Goal: Information Seeking & Learning: Learn about a topic

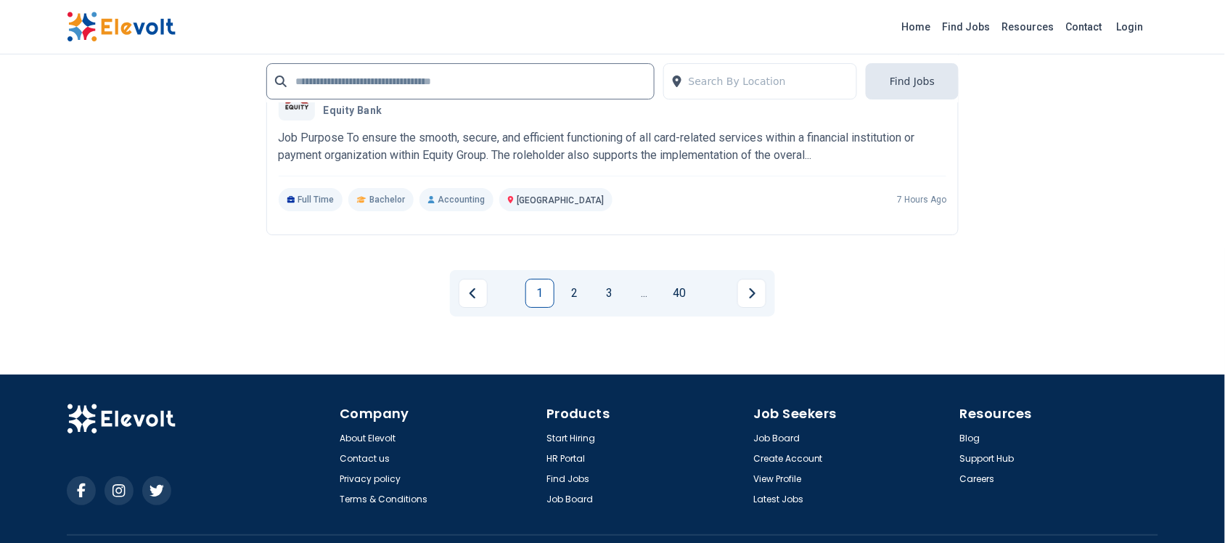
scroll to position [3083, 0]
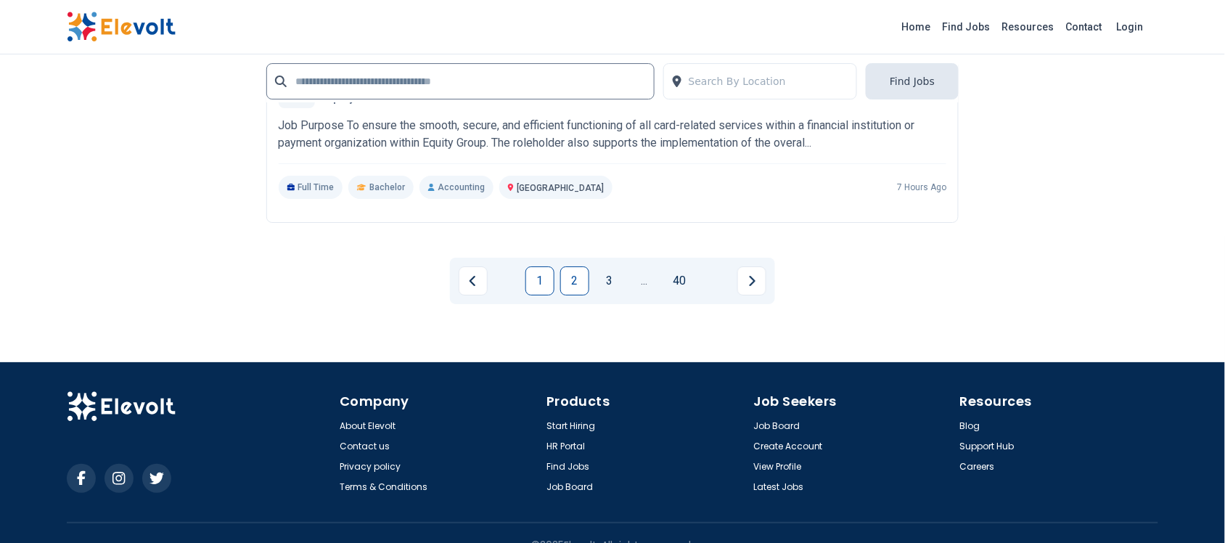
click at [572, 279] on link "2" at bounding box center [574, 280] width 29 height 29
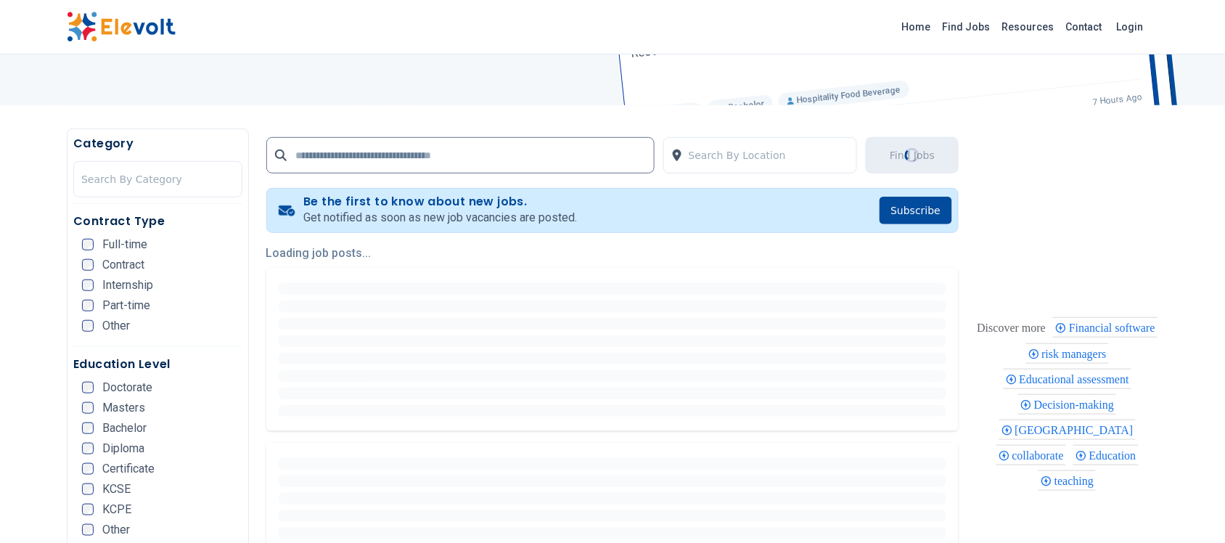
scroll to position [272, 0]
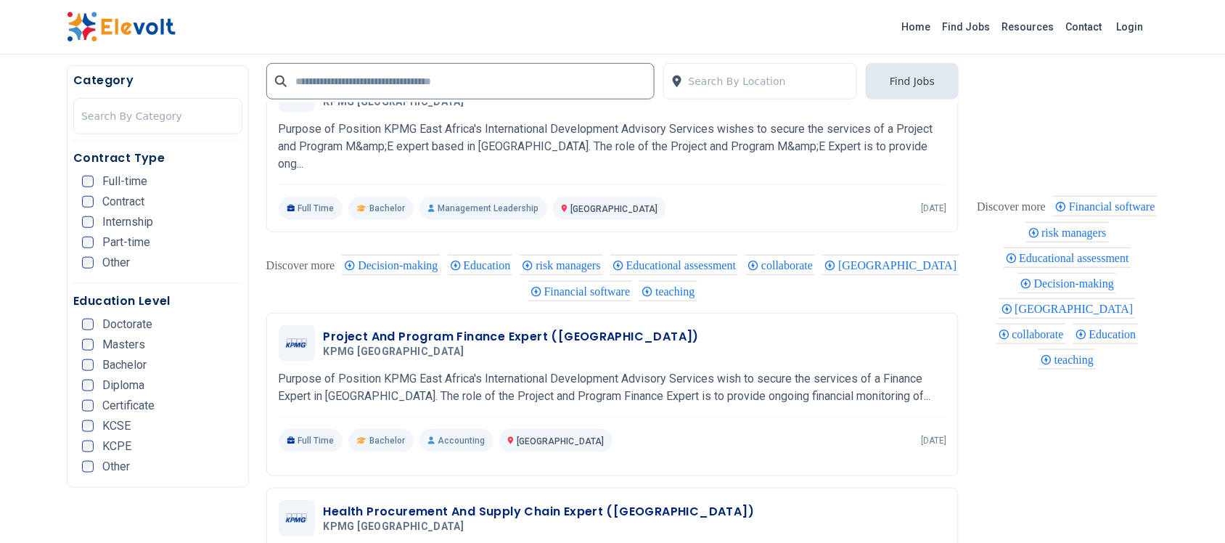
scroll to position [1995, 0]
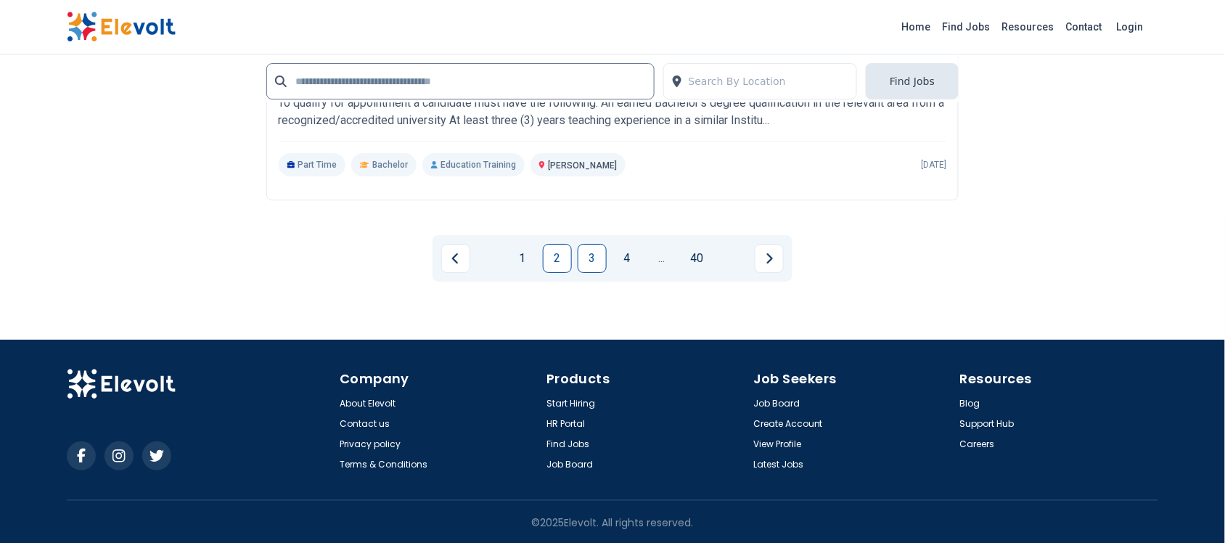
click at [592, 251] on link "3" at bounding box center [592, 258] width 29 height 29
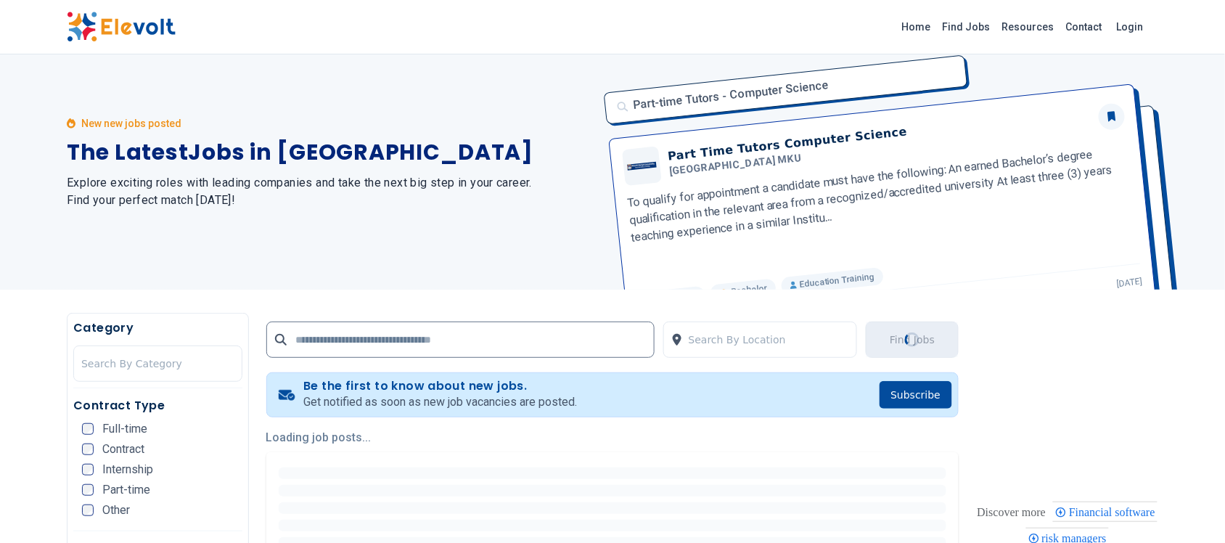
scroll to position [0, 0]
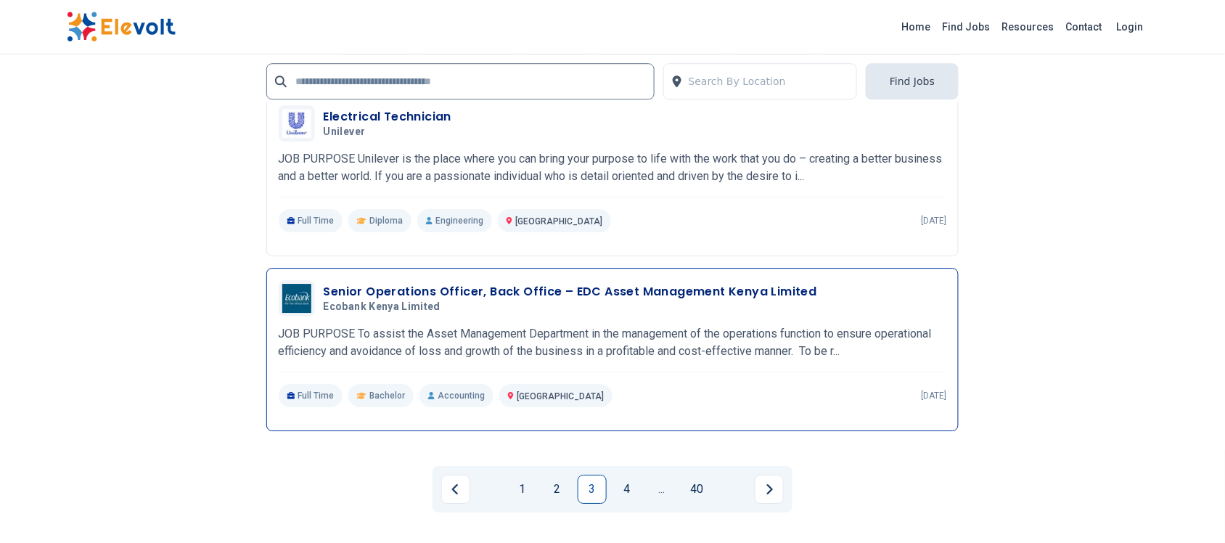
scroll to position [2902, 0]
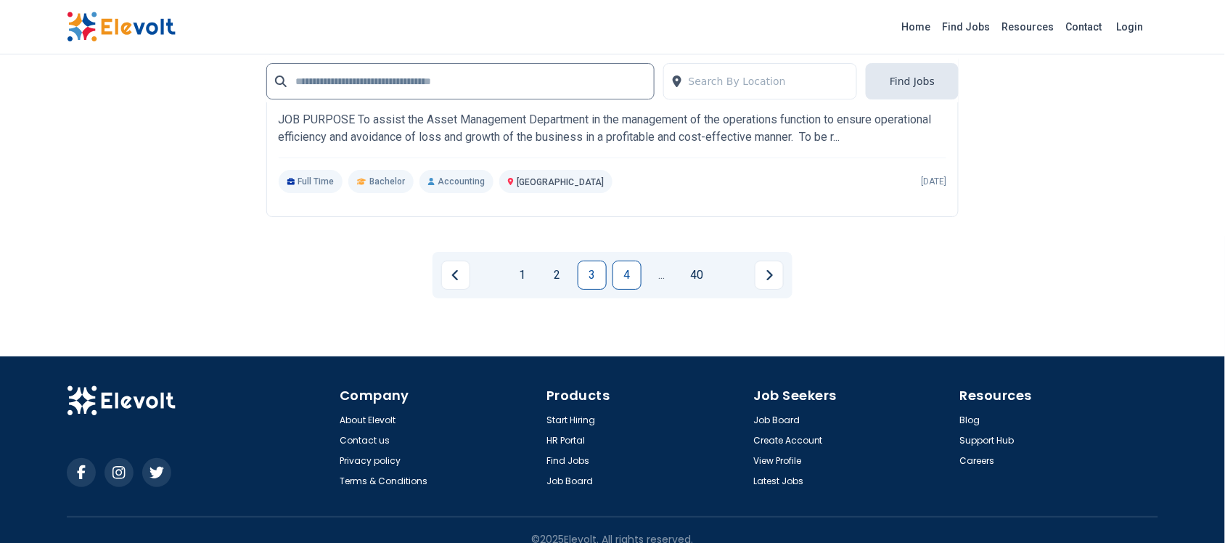
click at [636, 278] on link "4" at bounding box center [626, 274] width 29 height 29
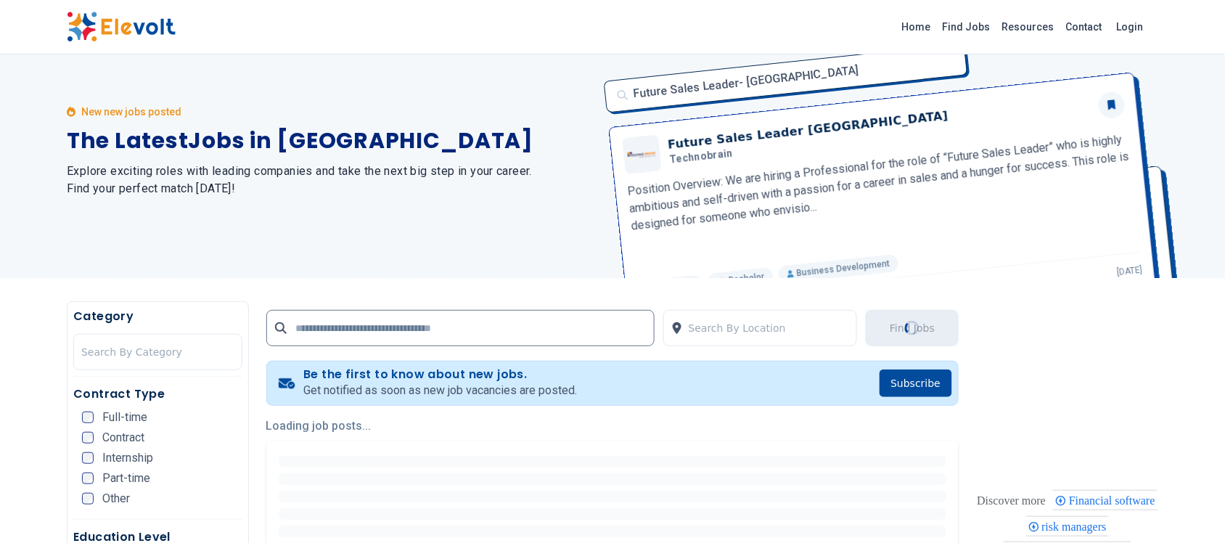
scroll to position [0, 0]
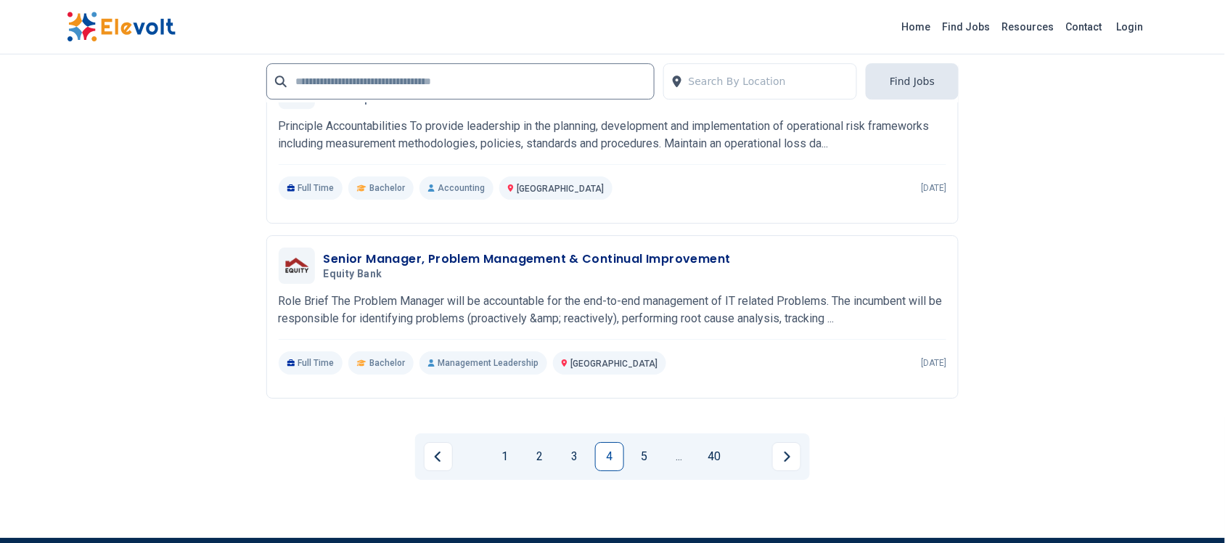
scroll to position [2993, 0]
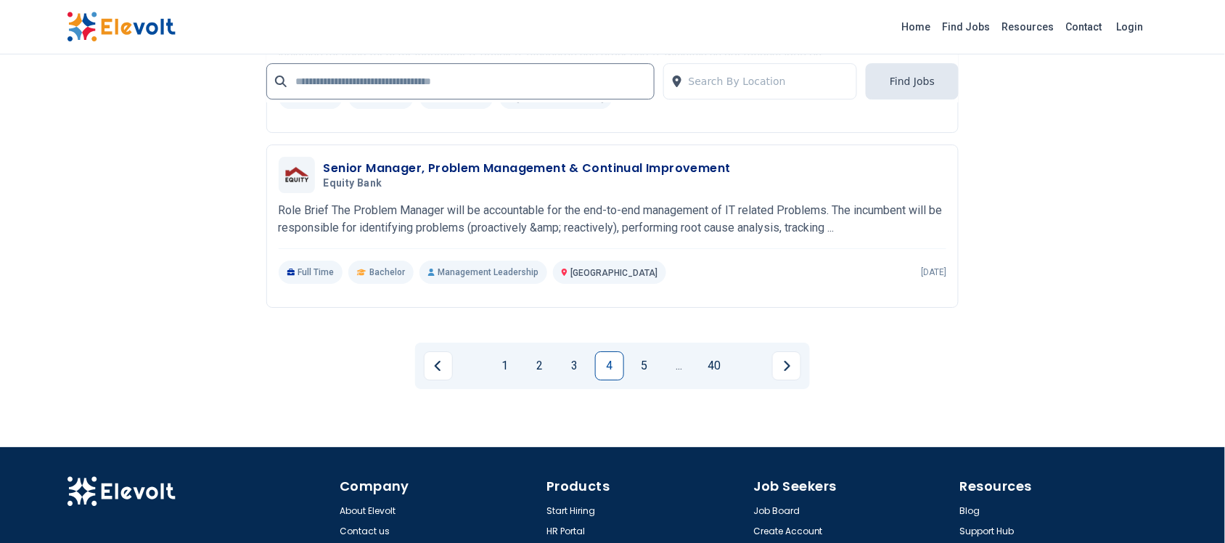
click at [643, 359] on link "5" at bounding box center [644, 365] width 29 height 29
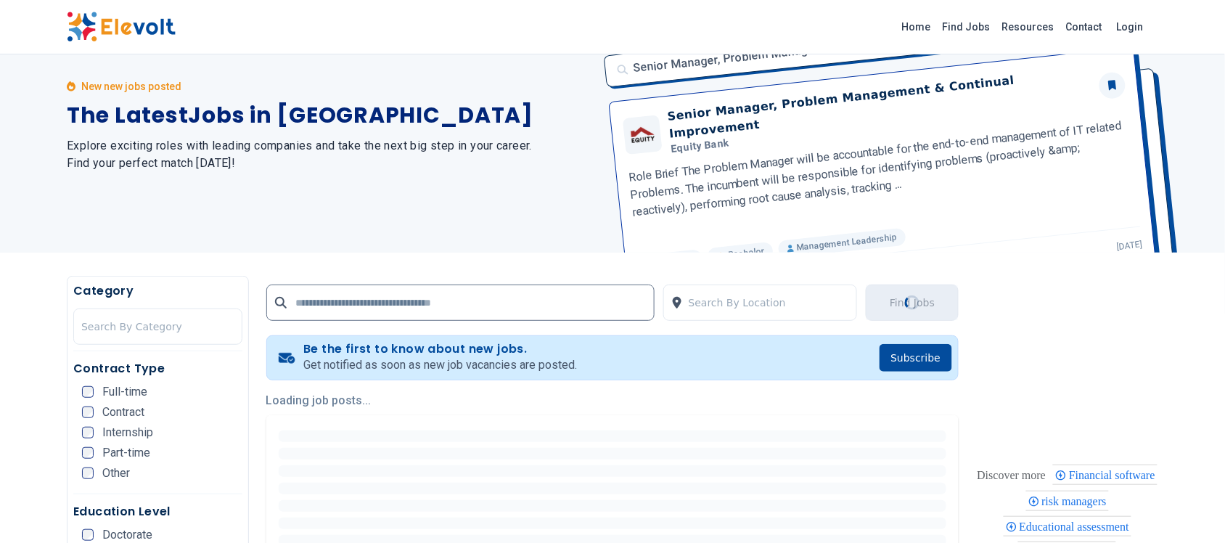
scroll to position [0, 0]
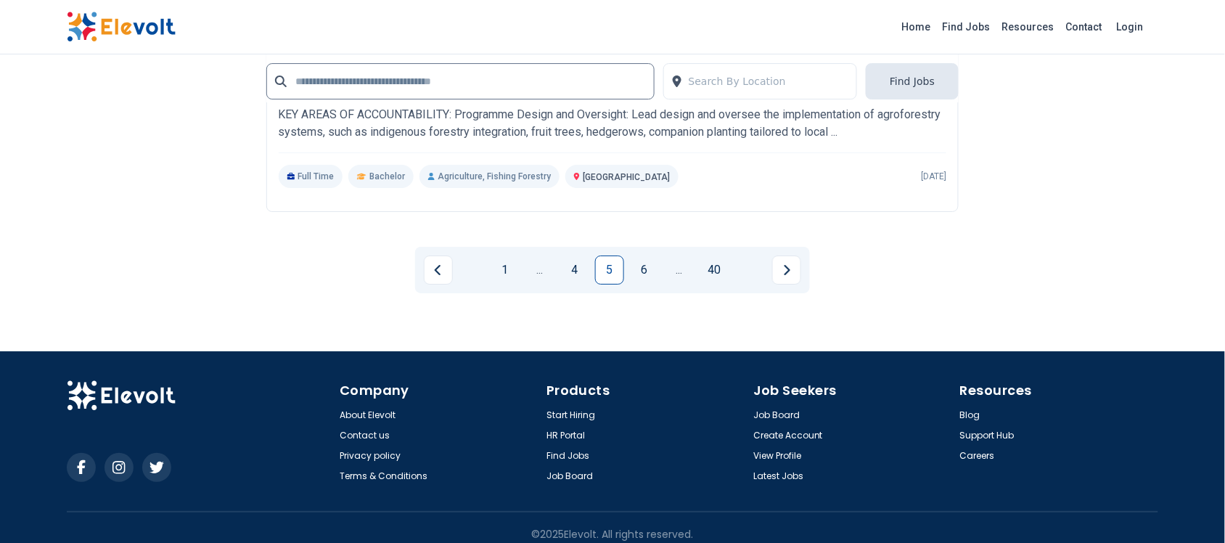
scroll to position [3106, 0]
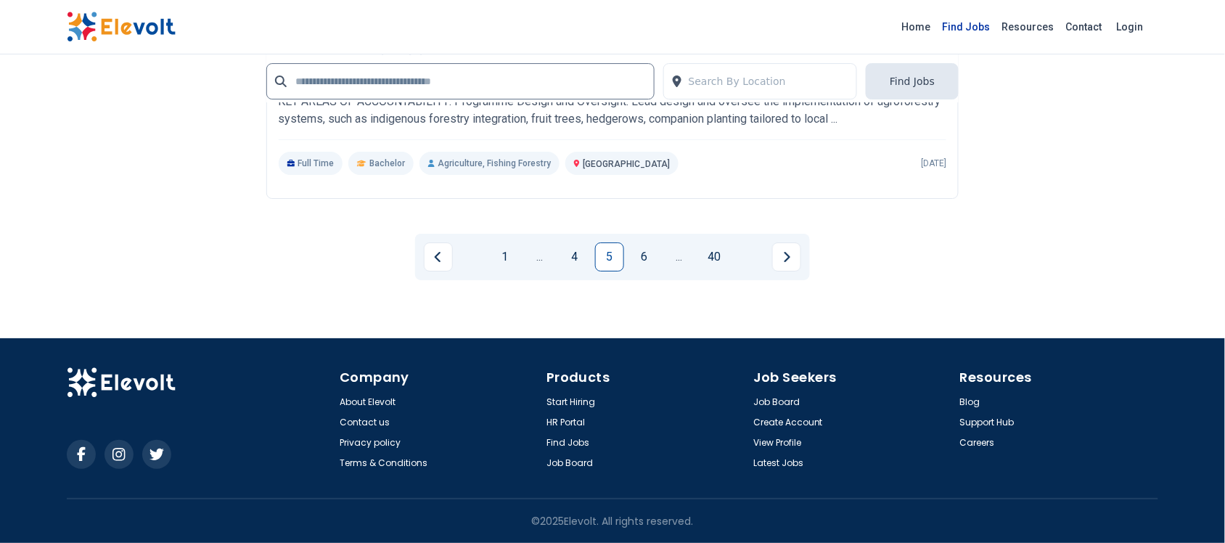
click at [987, 27] on link "Find Jobs" at bounding box center [966, 26] width 59 height 23
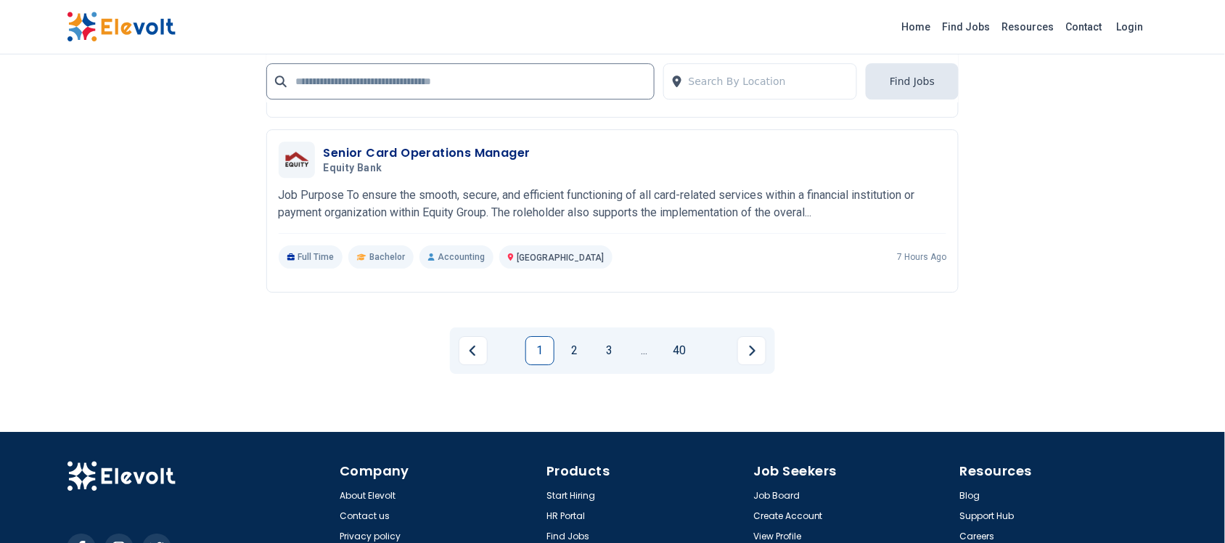
scroll to position [2964, 0]
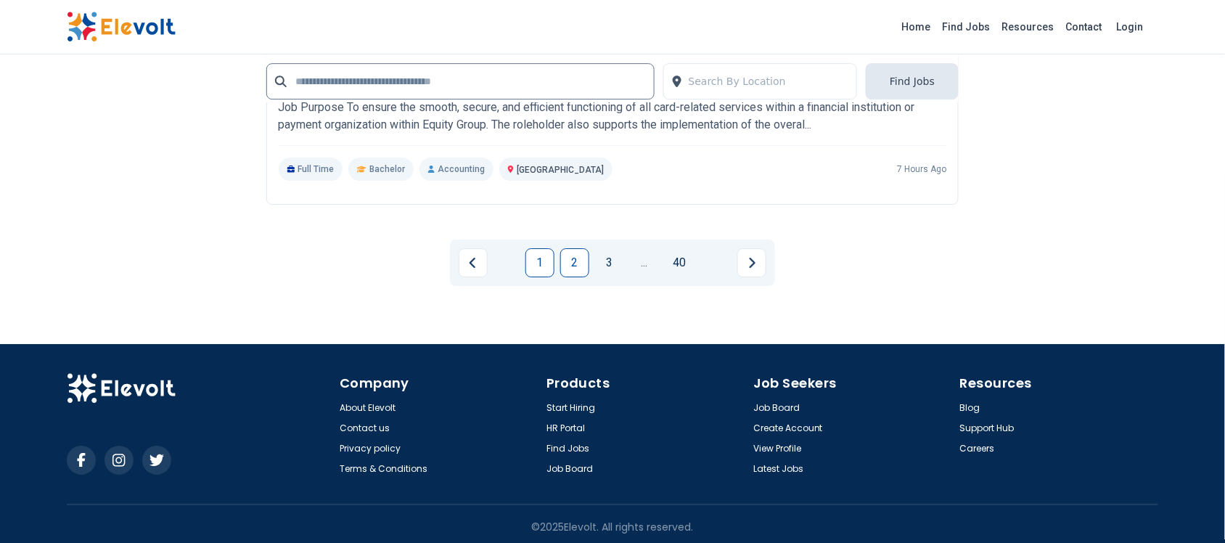
click at [579, 258] on link "2" at bounding box center [574, 262] width 29 height 29
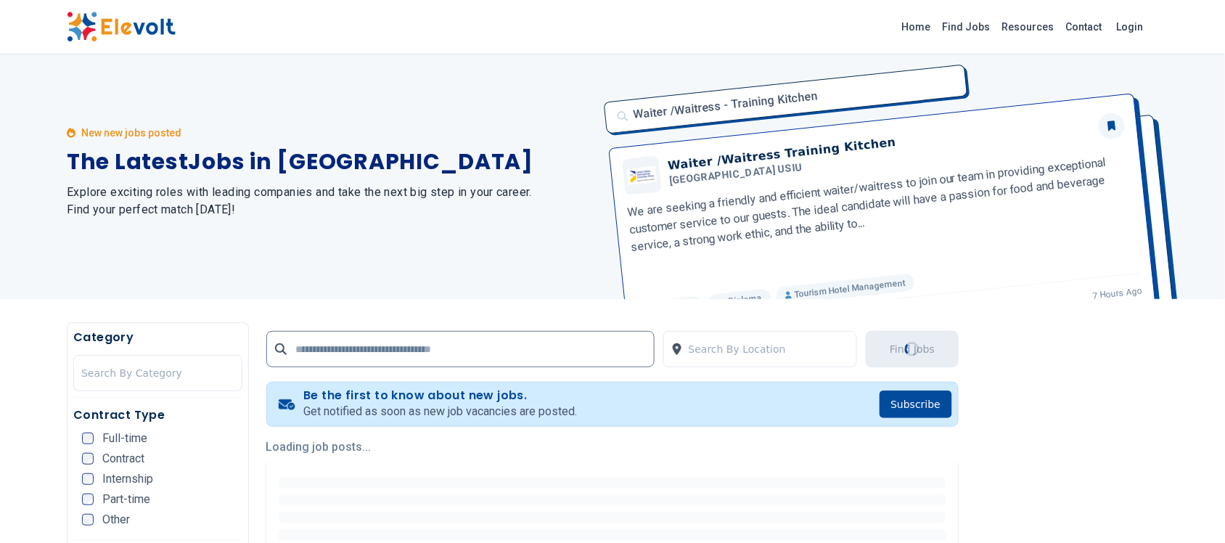
scroll to position [0, 0]
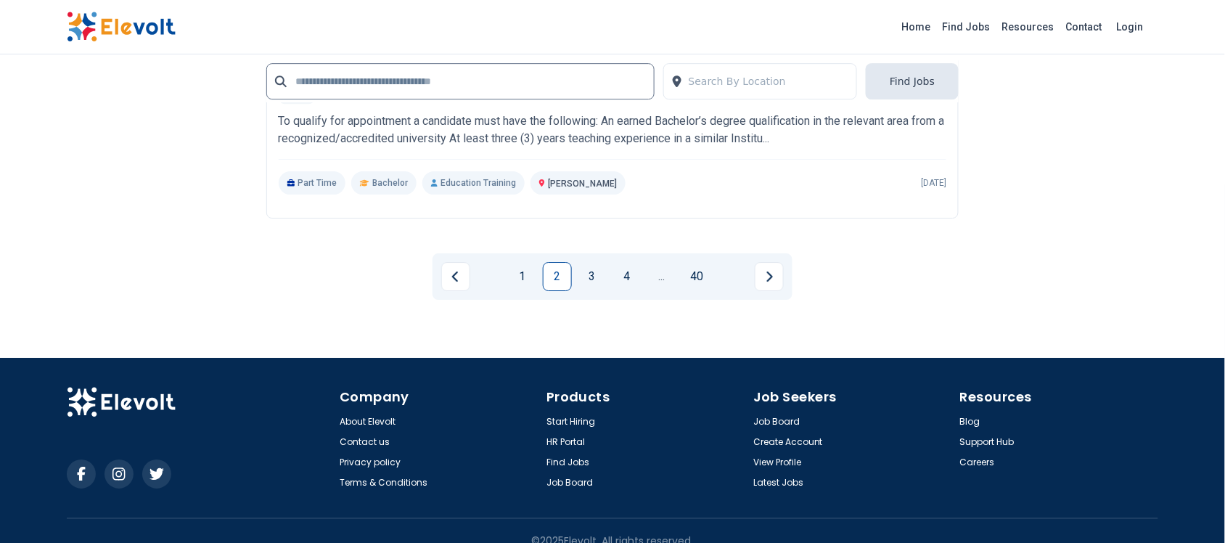
scroll to position [2964, 0]
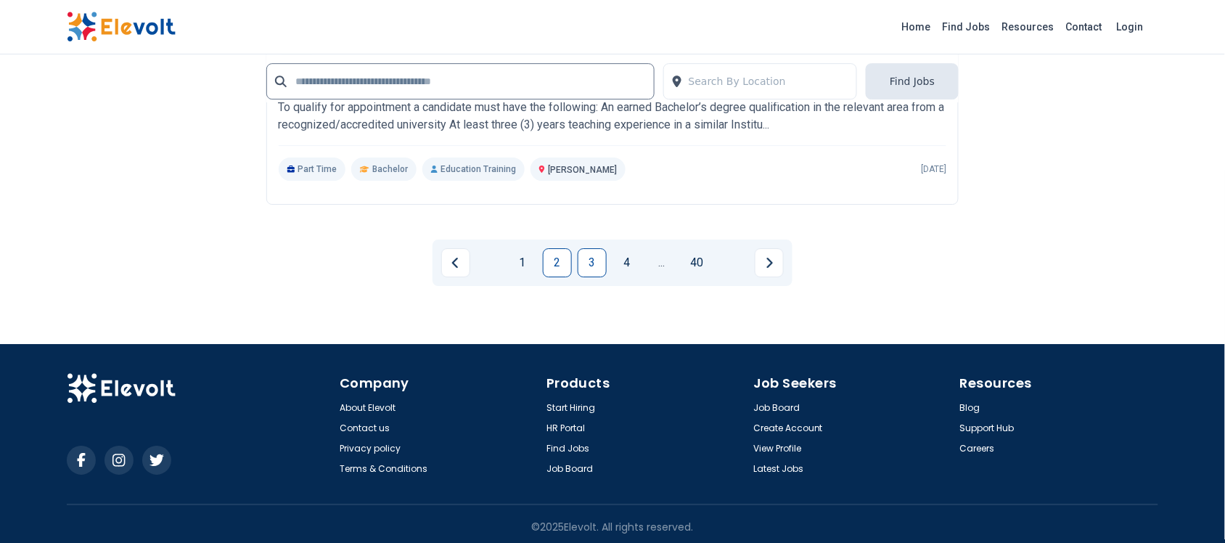
click at [592, 260] on link "3" at bounding box center [592, 262] width 29 height 29
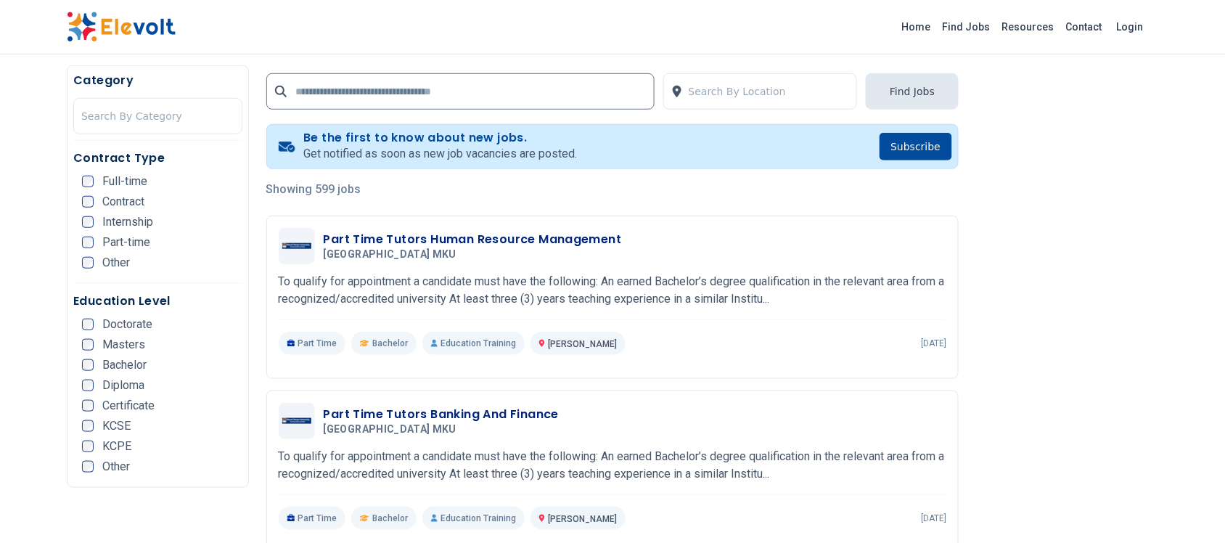
scroll to position [272, 0]
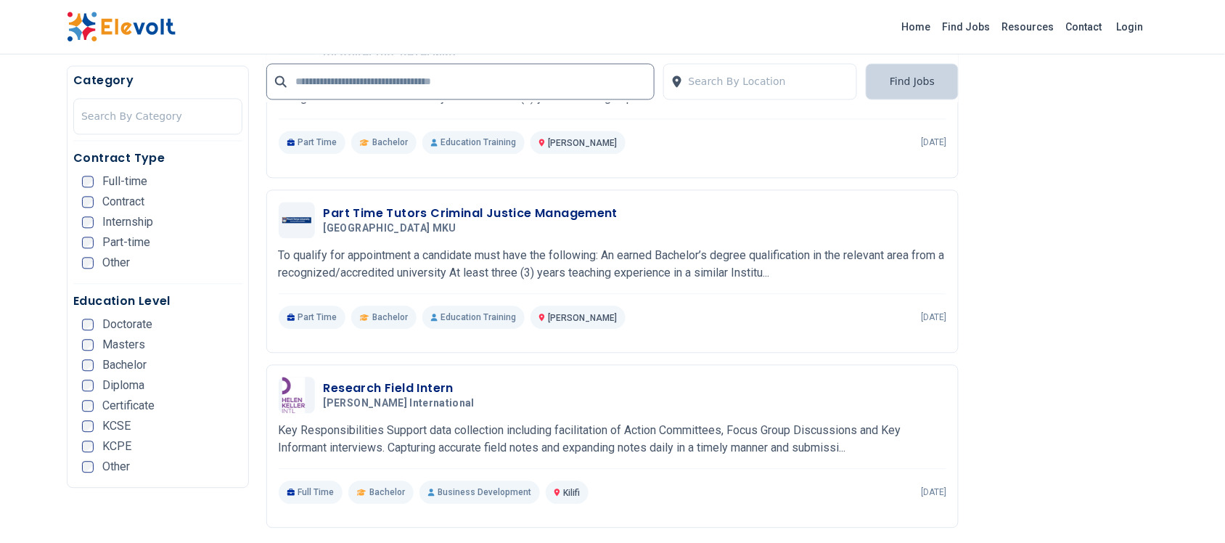
scroll to position [816, 0]
click at [985, 34] on link "Find Jobs" at bounding box center [966, 26] width 59 height 23
click at [985, 25] on link "Find Jobs" at bounding box center [966, 26] width 59 height 23
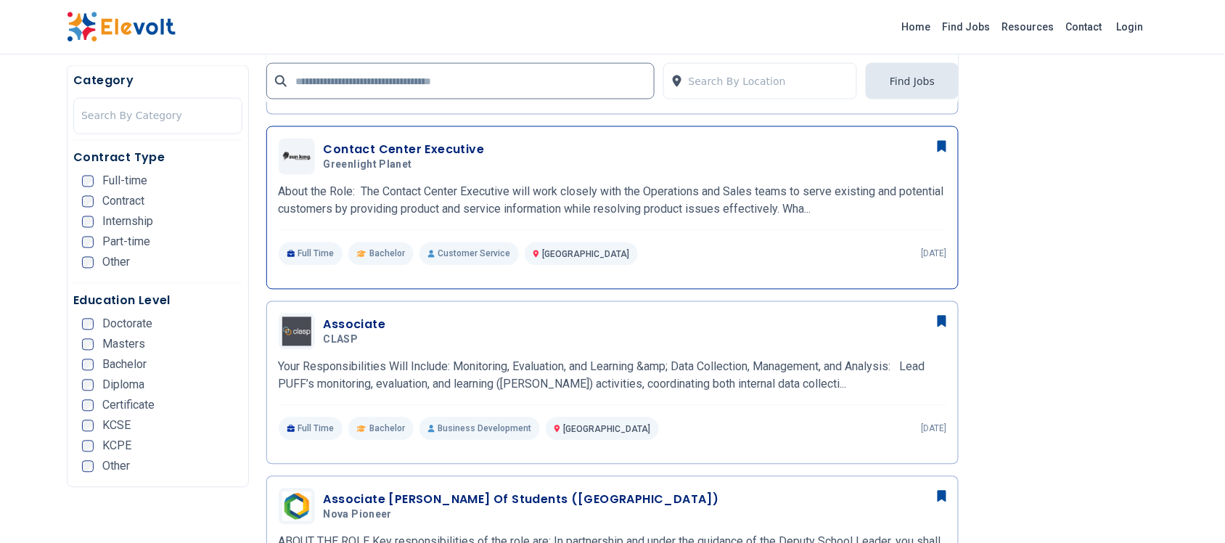
scroll to position [726, 0]
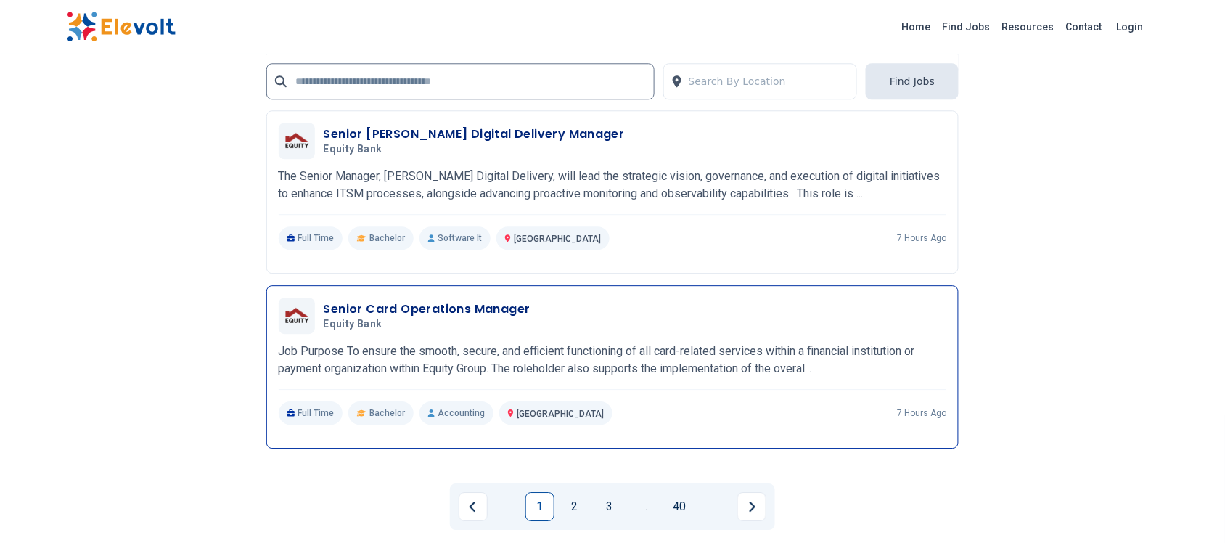
scroll to position [2811, 0]
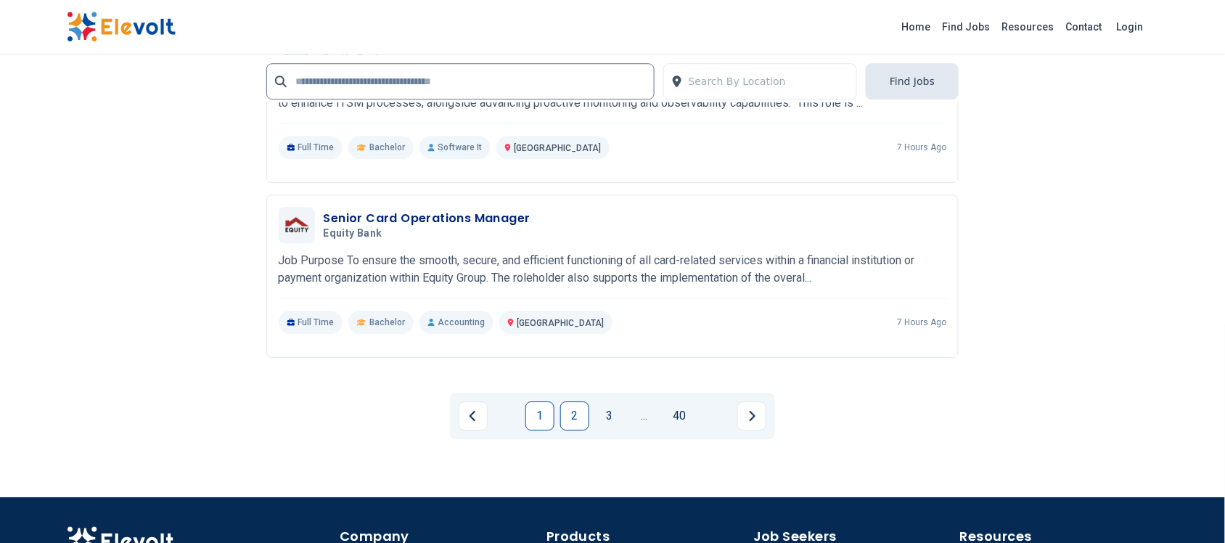
click at [575, 403] on link "2" at bounding box center [574, 415] width 29 height 29
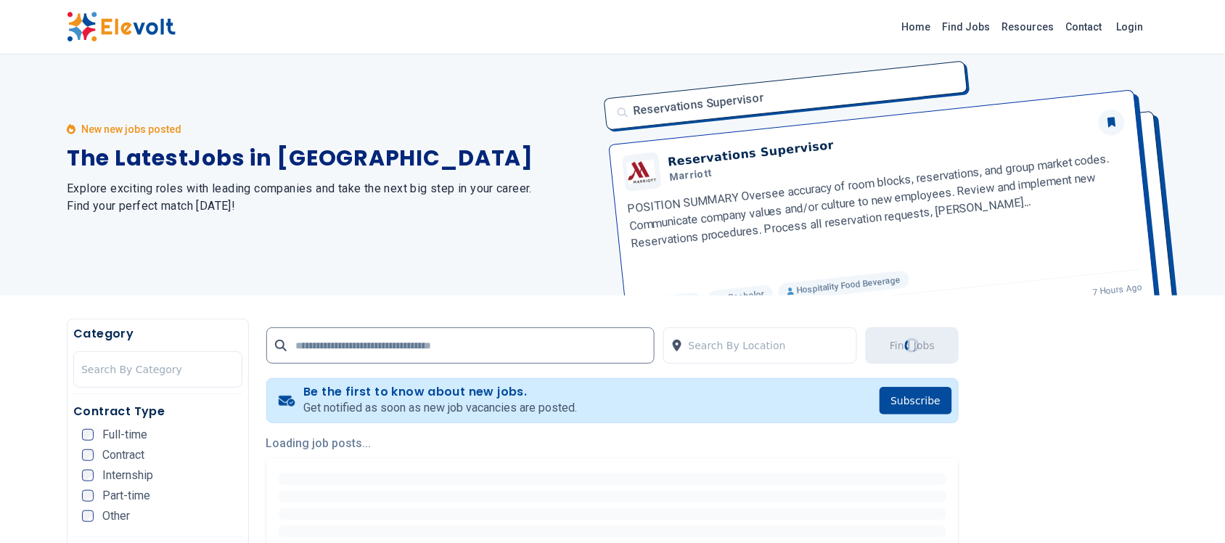
scroll to position [0, 0]
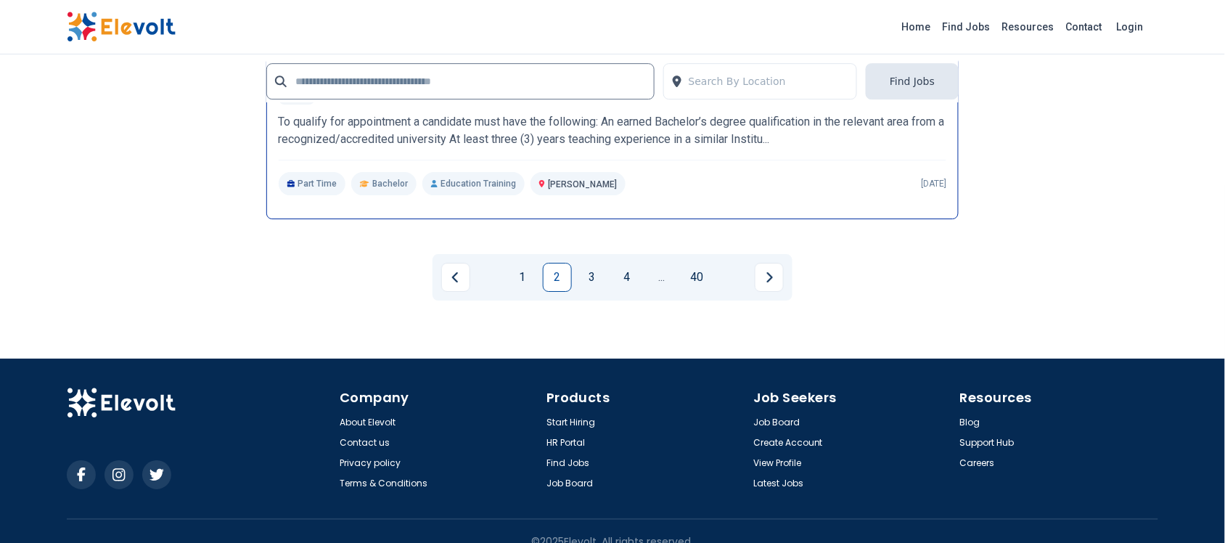
scroll to position [2964, 0]
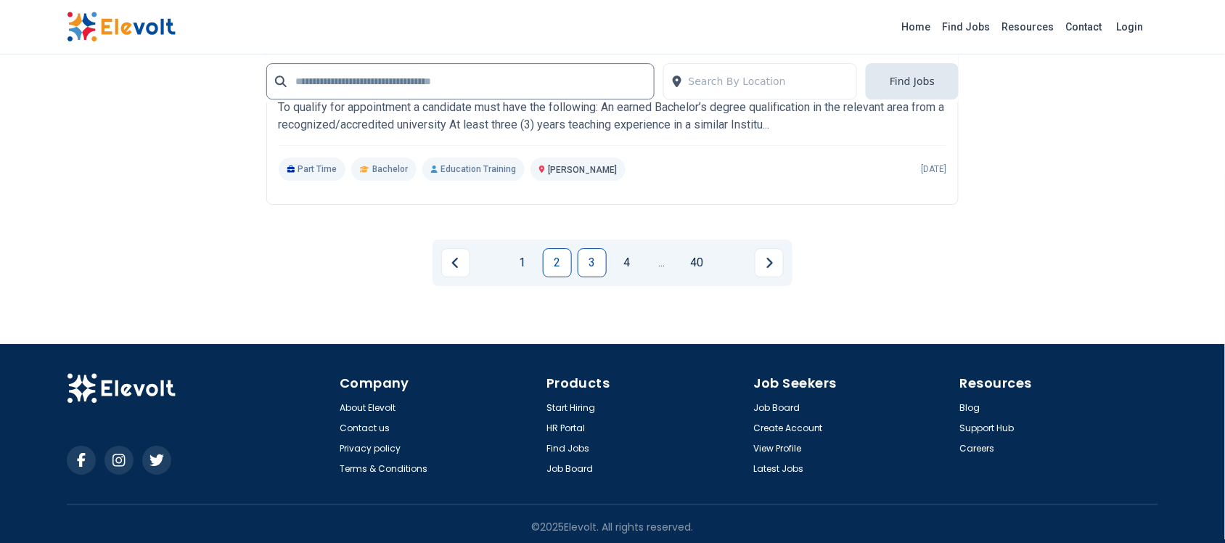
click at [593, 256] on link "3" at bounding box center [592, 262] width 29 height 29
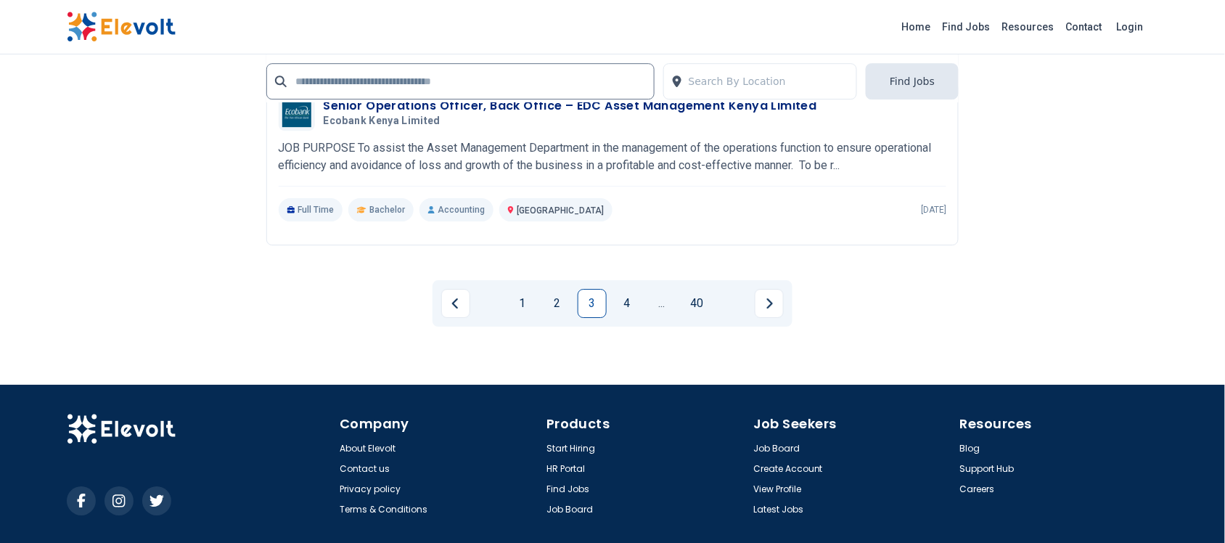
scroll to position [2964, 0]
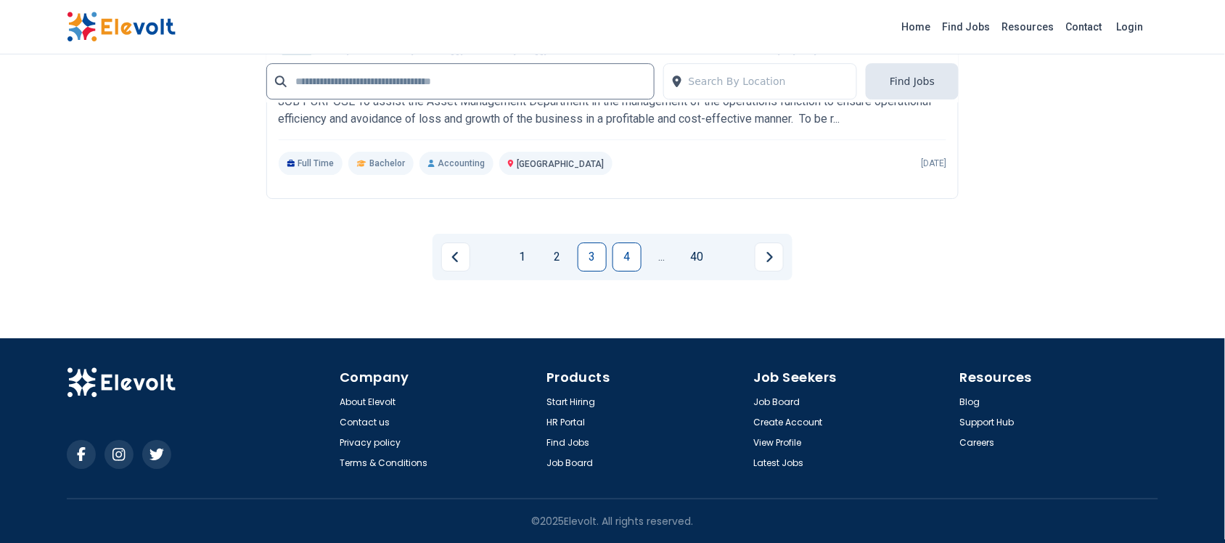
click at [628, 248] on link "4" at bounding box center [626, 256] width 29 height 29
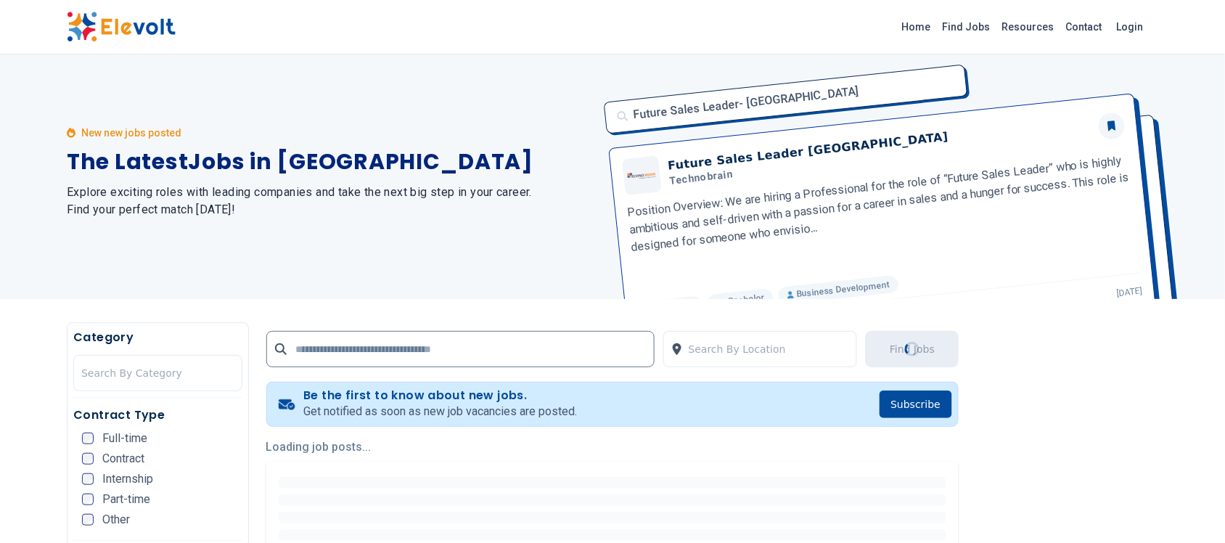
scroll to position [0, 0]
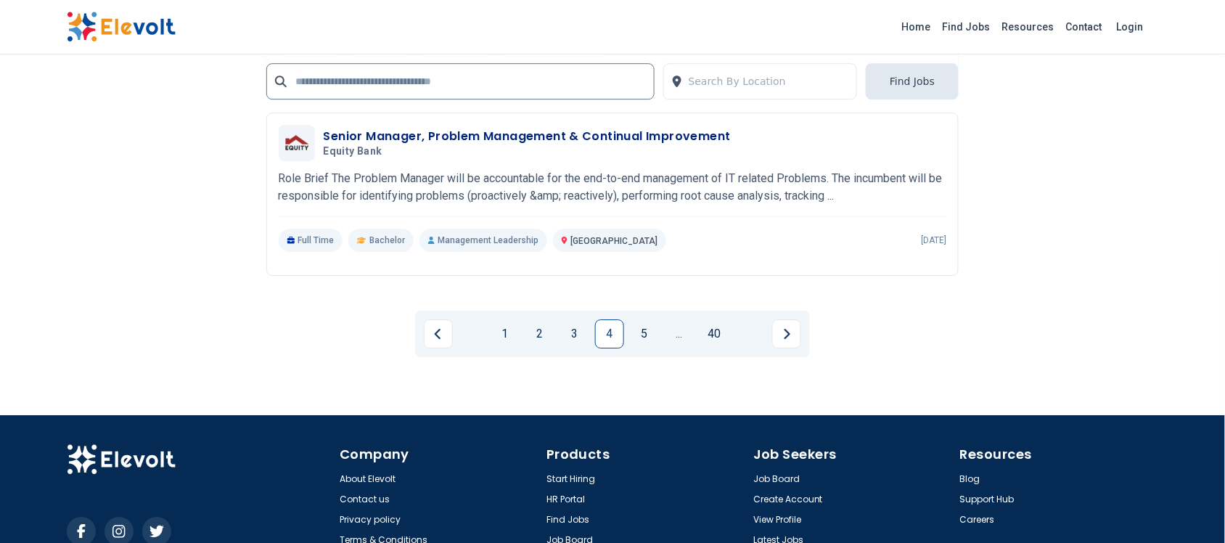
scroll to position [2902, 0]
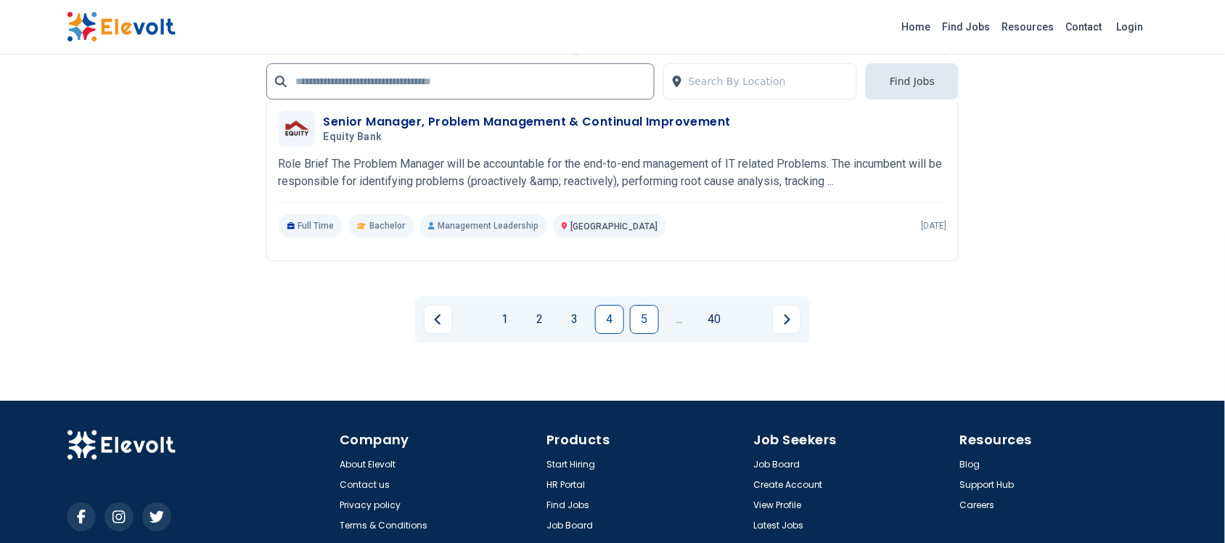
click at [650, 319] on link "5" at bounding box center [644, 319] width 29 height 29
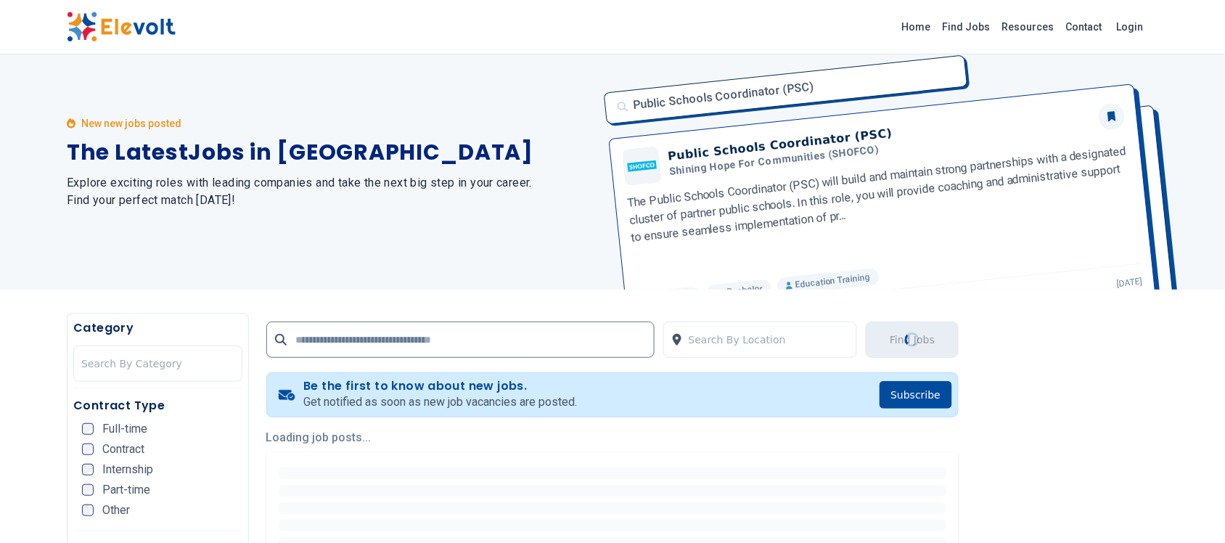
scroll to position [0, 0]
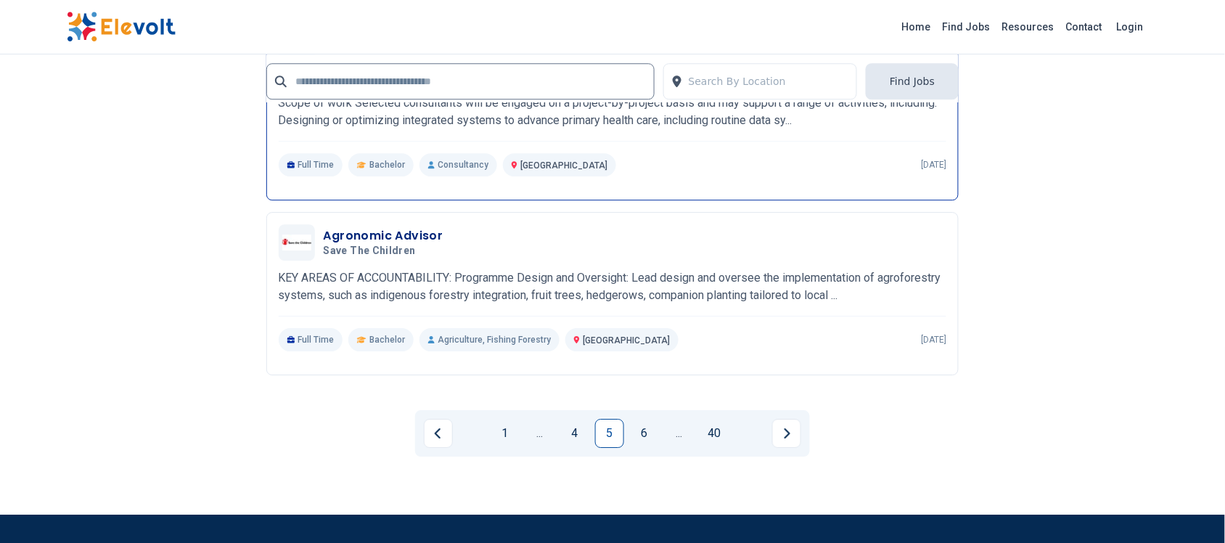
scroll to position [2811, 0]
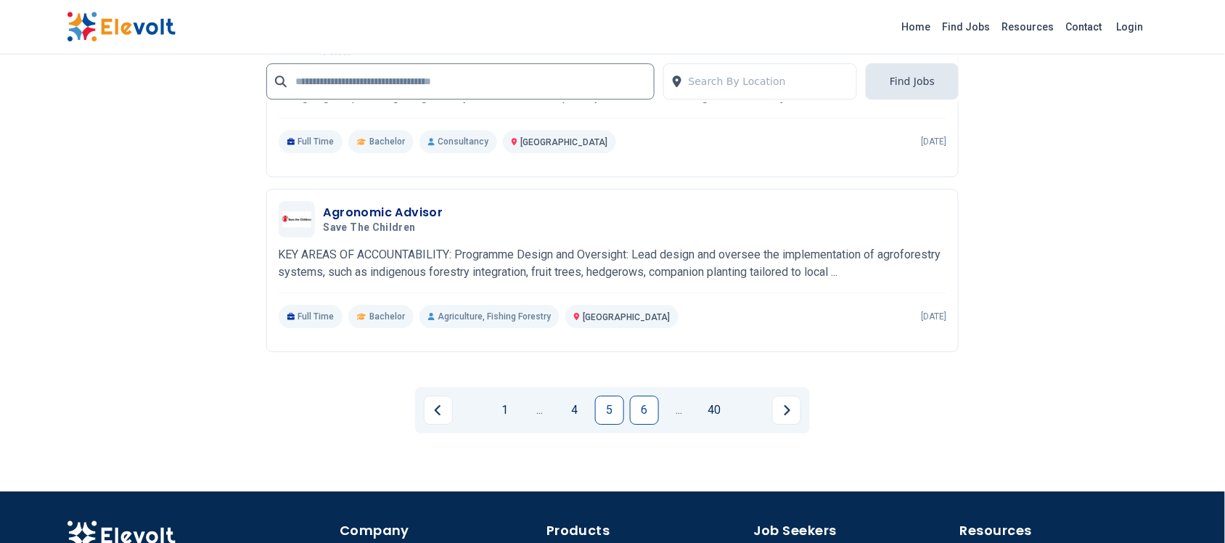
click at [639, 410] on link "6" at bounding box center [644, 409] width 29 height 29
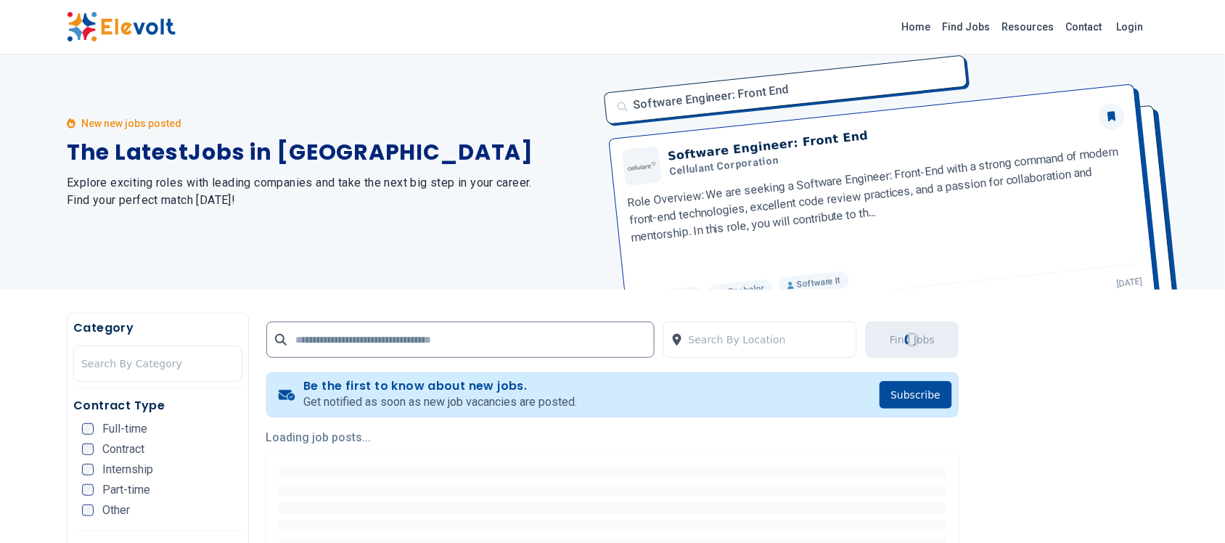
scroll to position [0, 0]
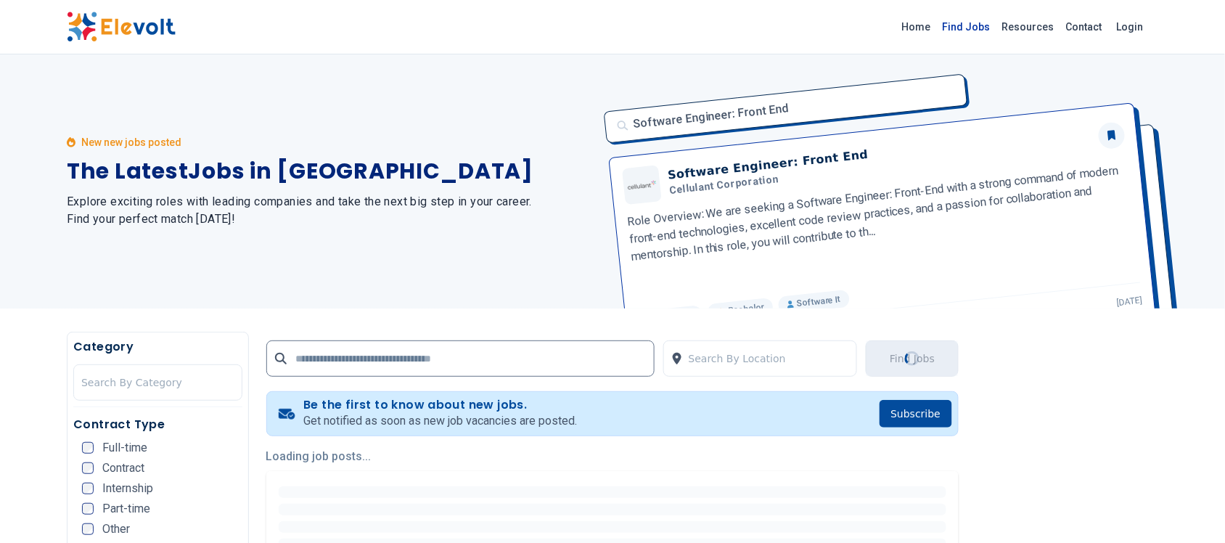
click at [978, 30] on link "Find Jobs" at bounding box center [966, 26] width 59 height 23
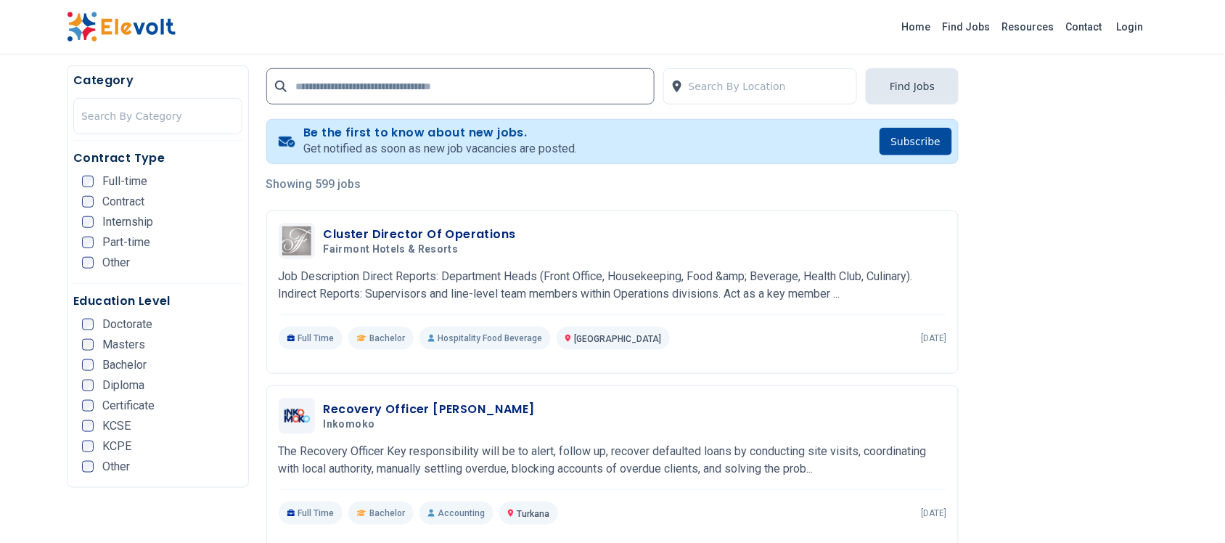
scroll to position [363, 0]
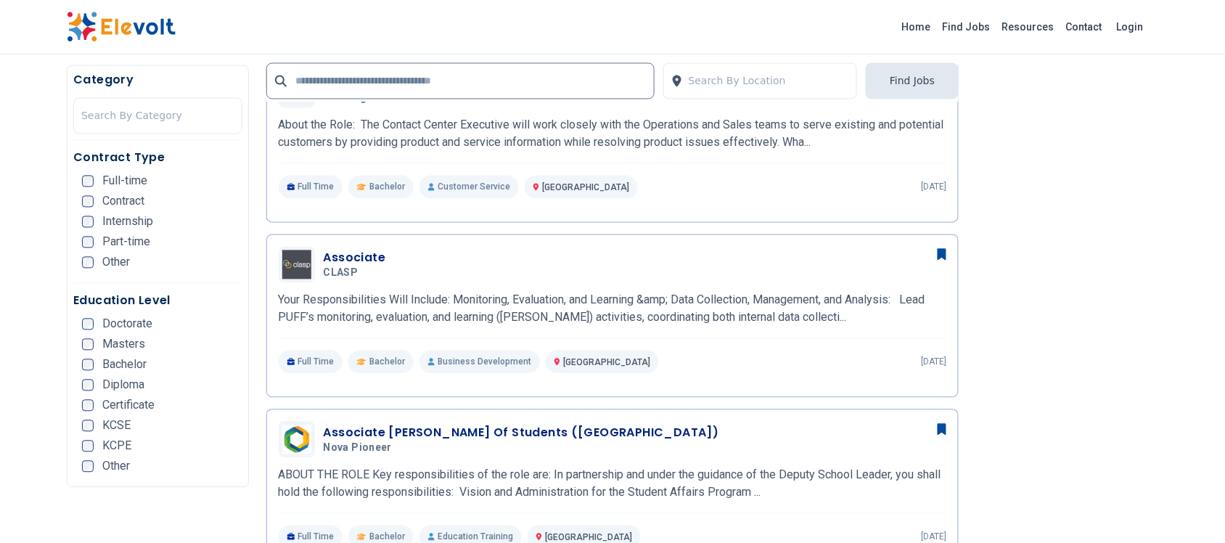
scroll to position [907, 0]
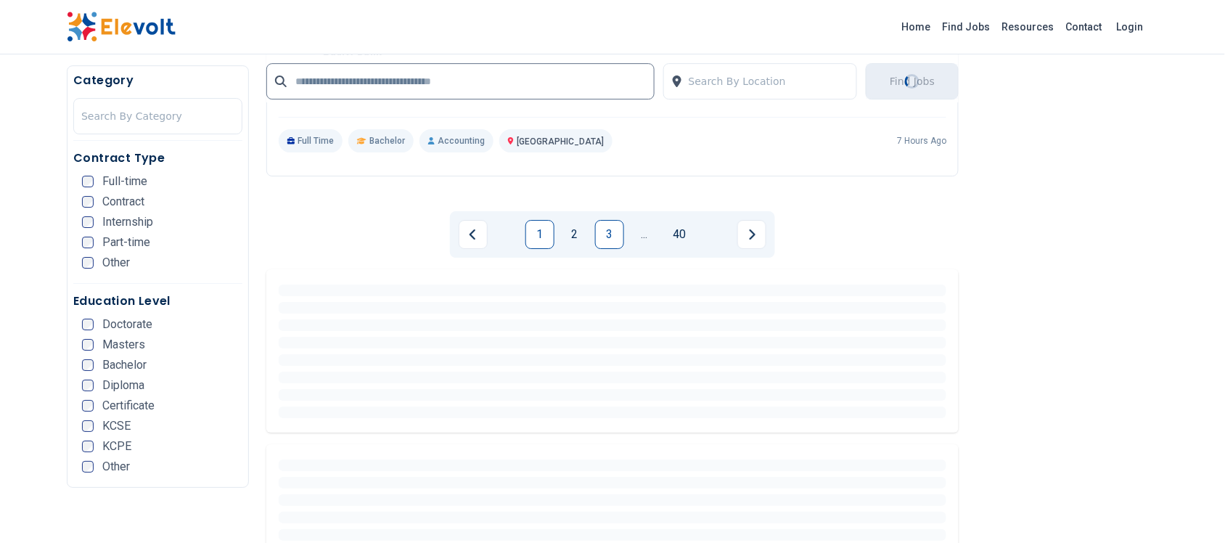
scroll to position [2964, 0]
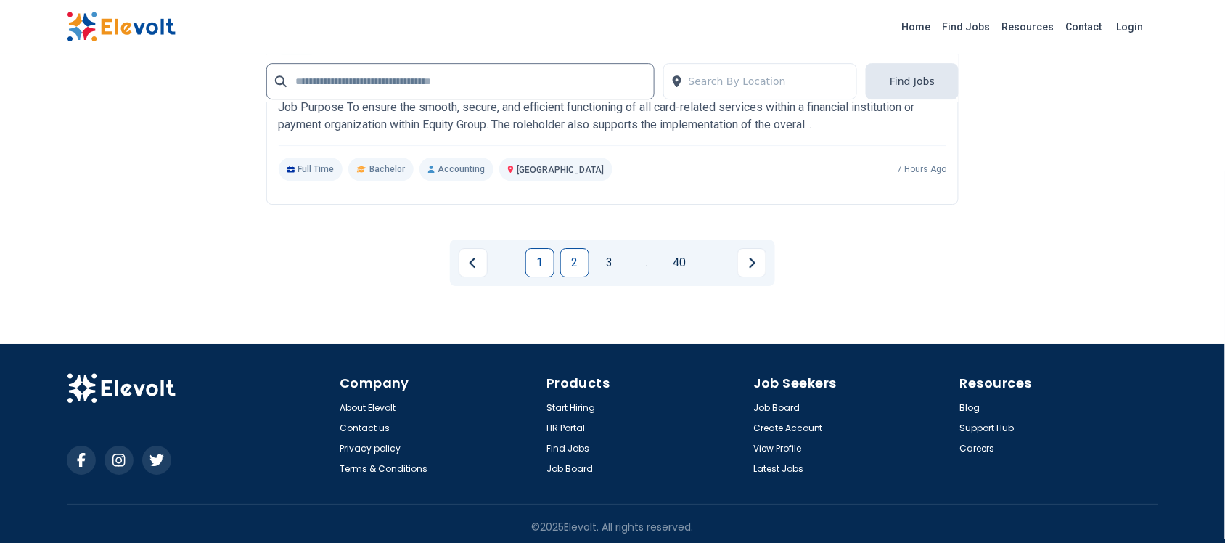
click at [584, 255] on link "2" at bounding box center [574, 262] width 29 height 29
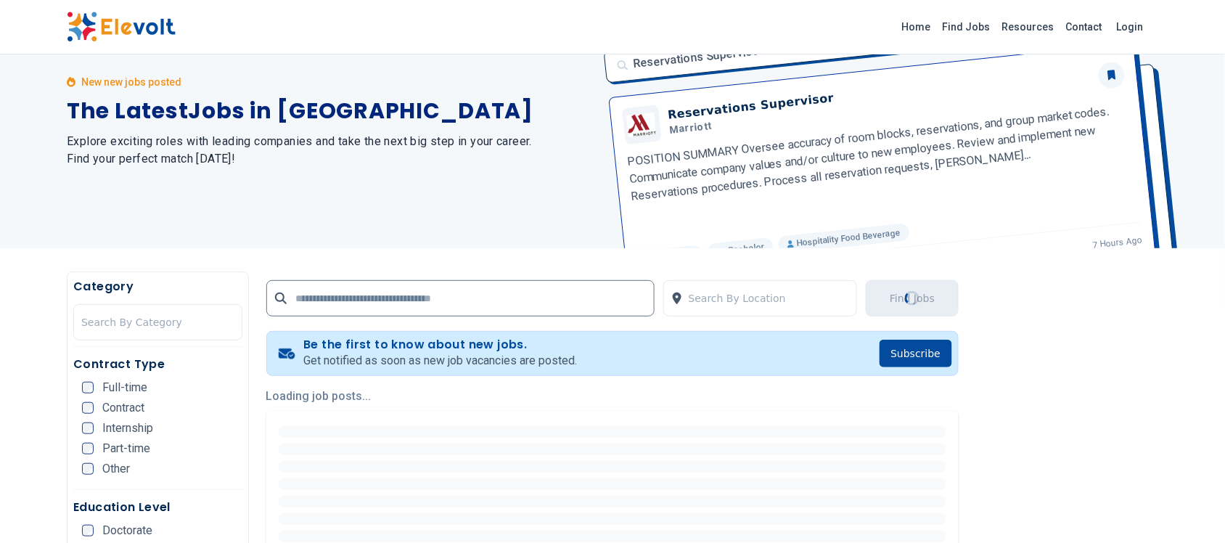
scroll to position [181, 0]
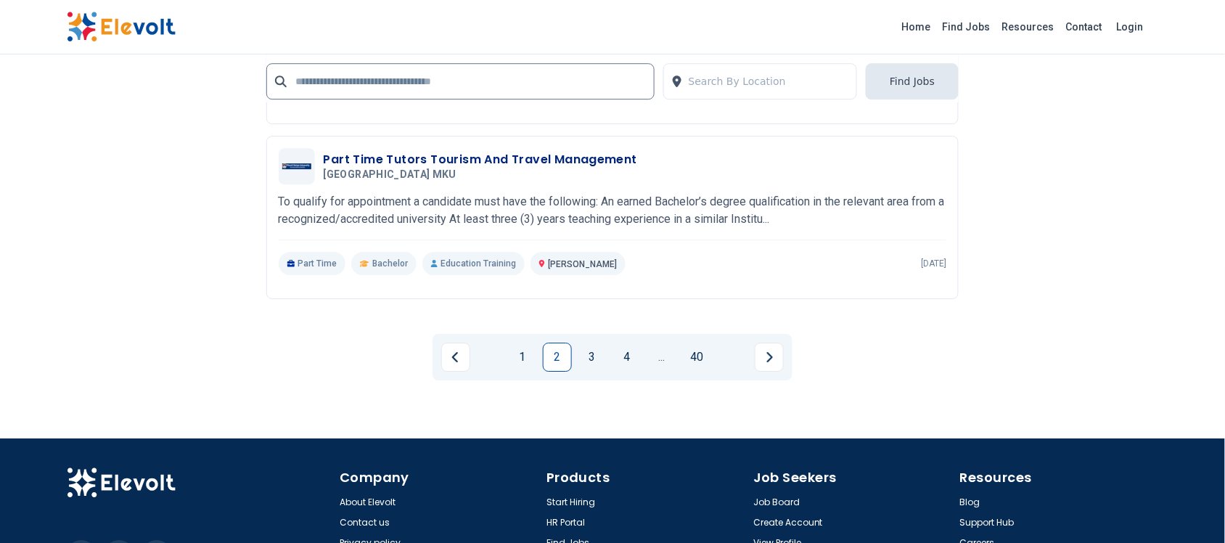
scroll to position [2902, 0]
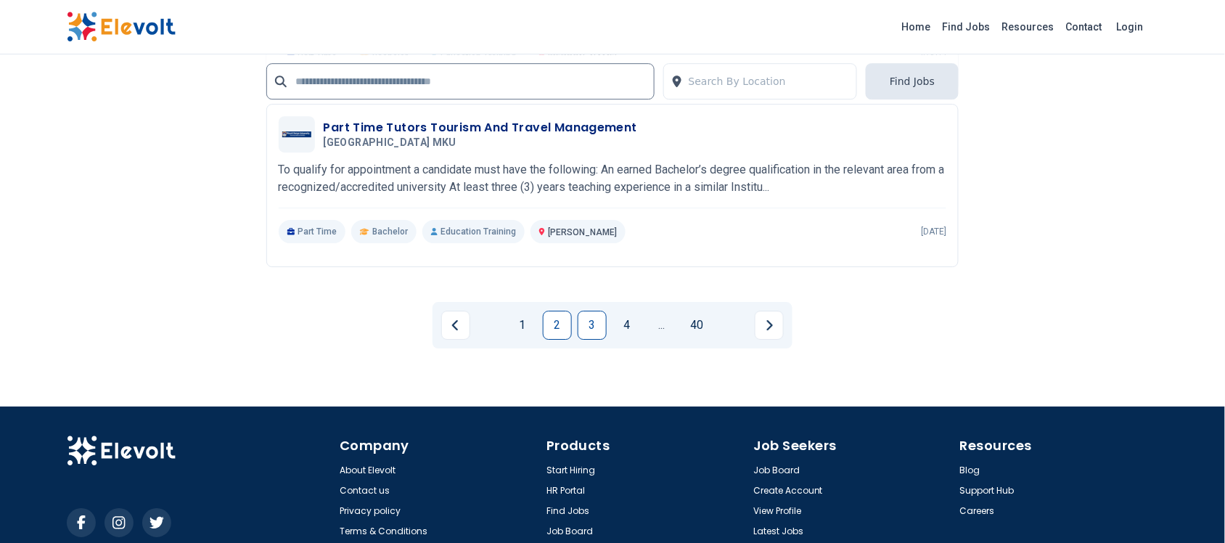
click at [591, 328] on link "3" at bounding box center [592, 325] width 29 height 29
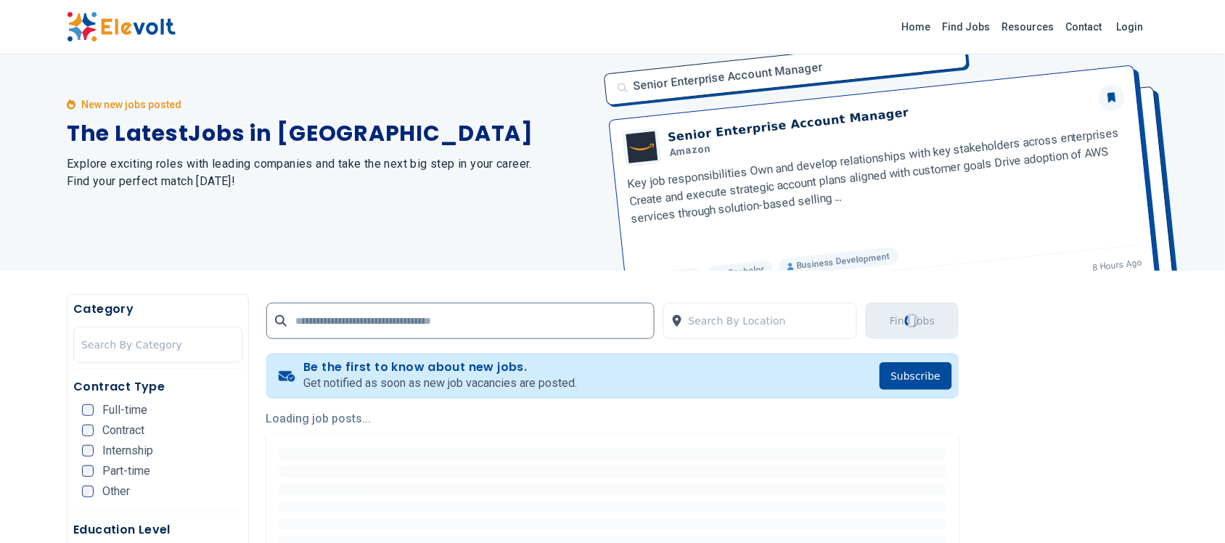
scroll to position [0, 0]
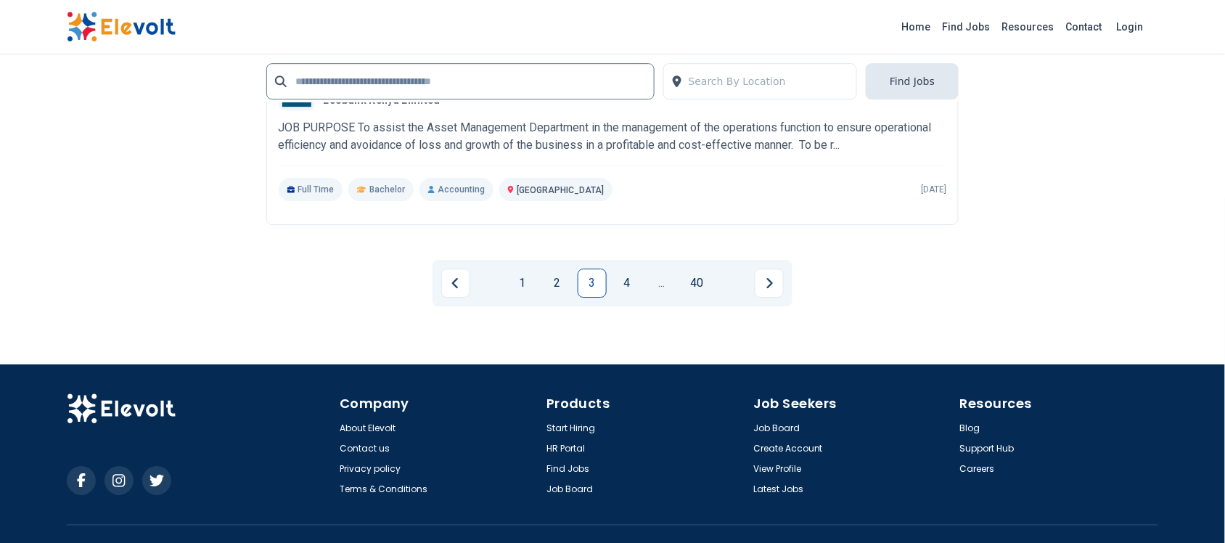
scroll to position [2964, 0]
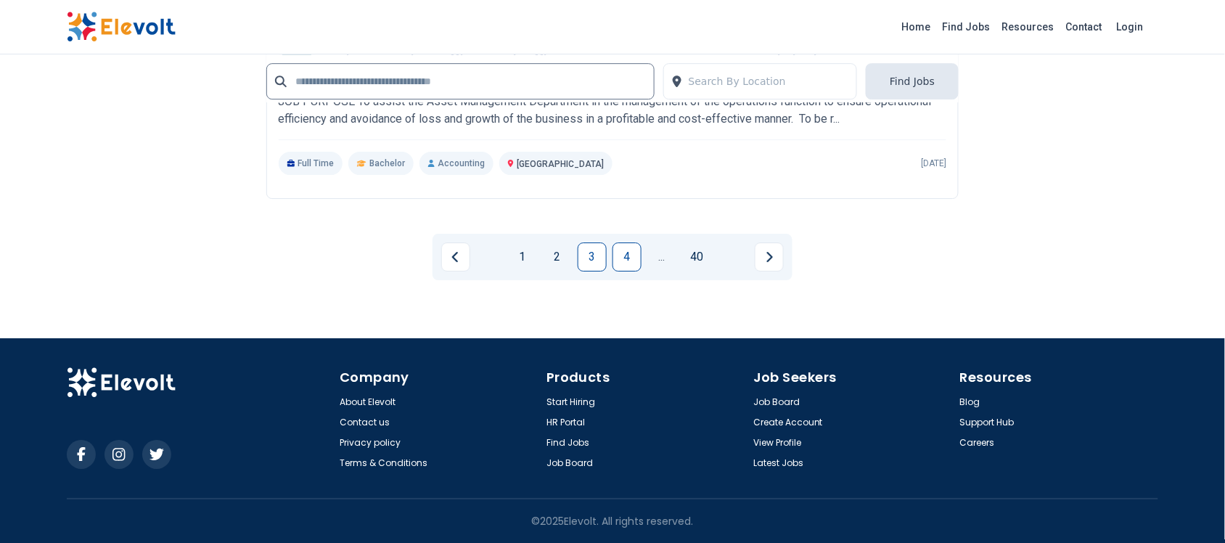
click at [615, 256] on link "4" at bounding box center [626, 256] width 29 height 29
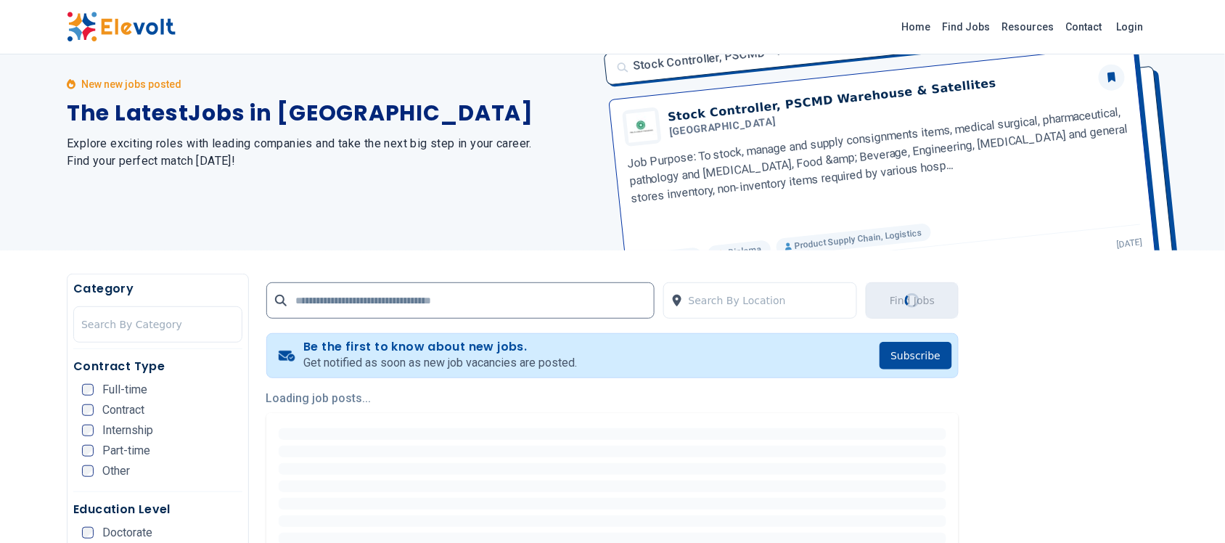
scroll to position [91, 0]
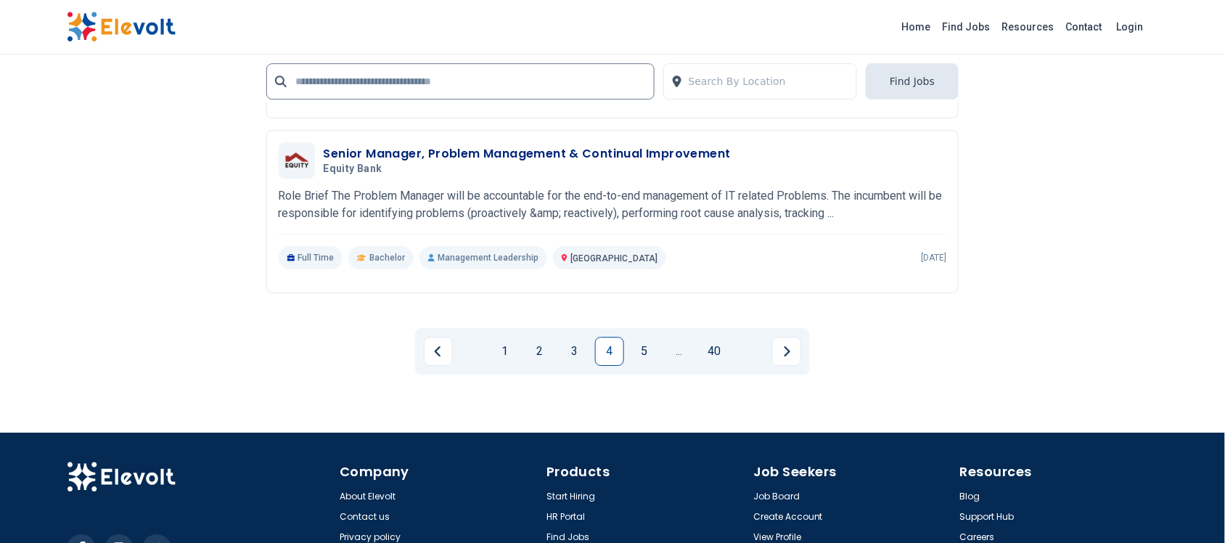
scroll to position [2902, 0]
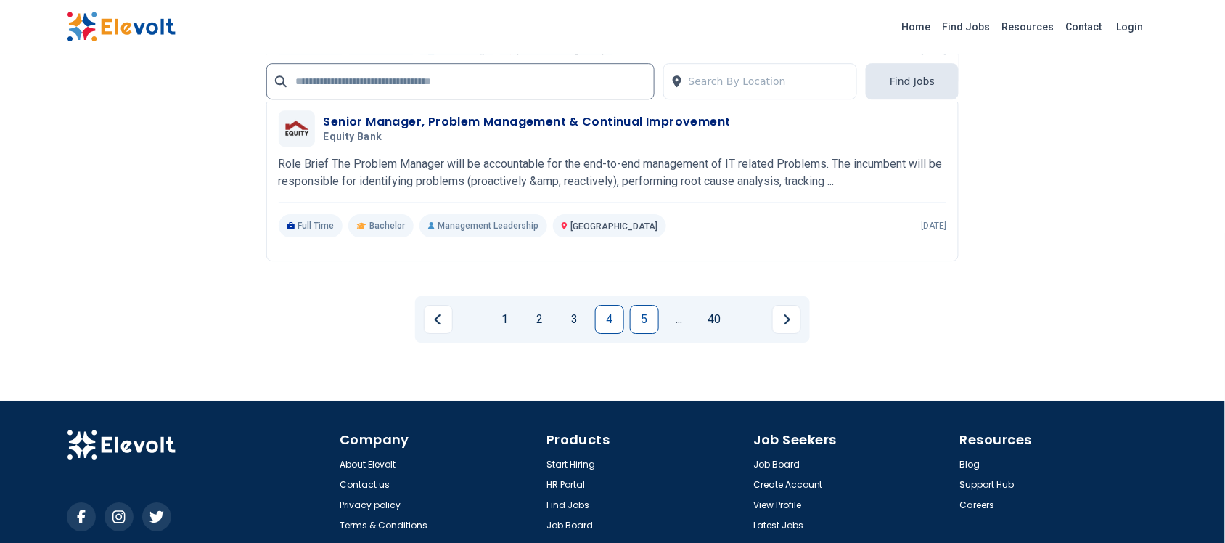
click at [644, 320] on link "5" at bounding box center [644, 319] width 29 height 29
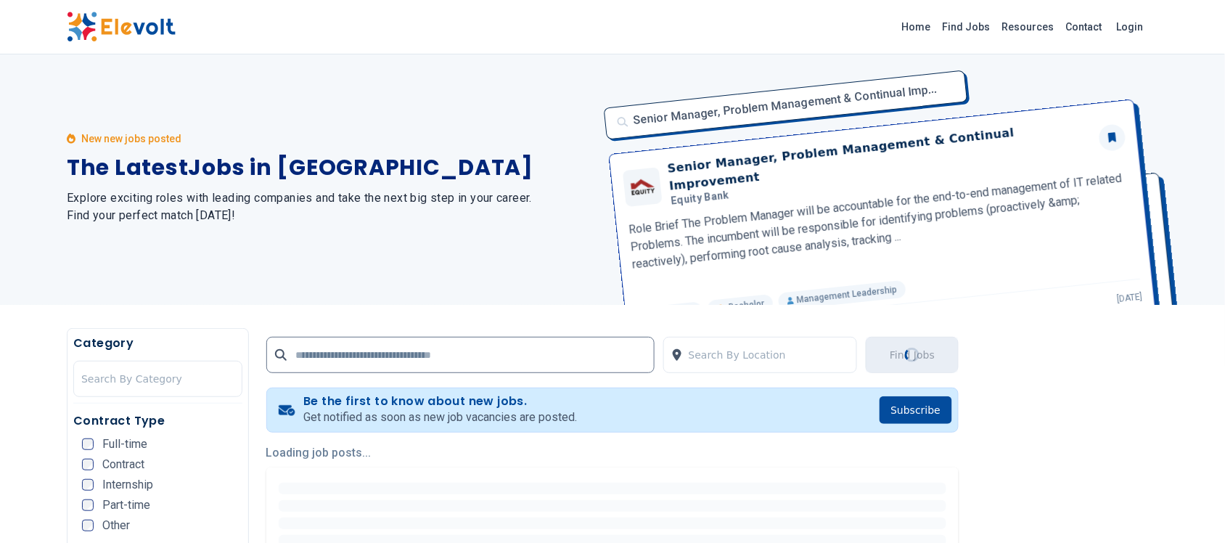
scroll to position [0, 0]
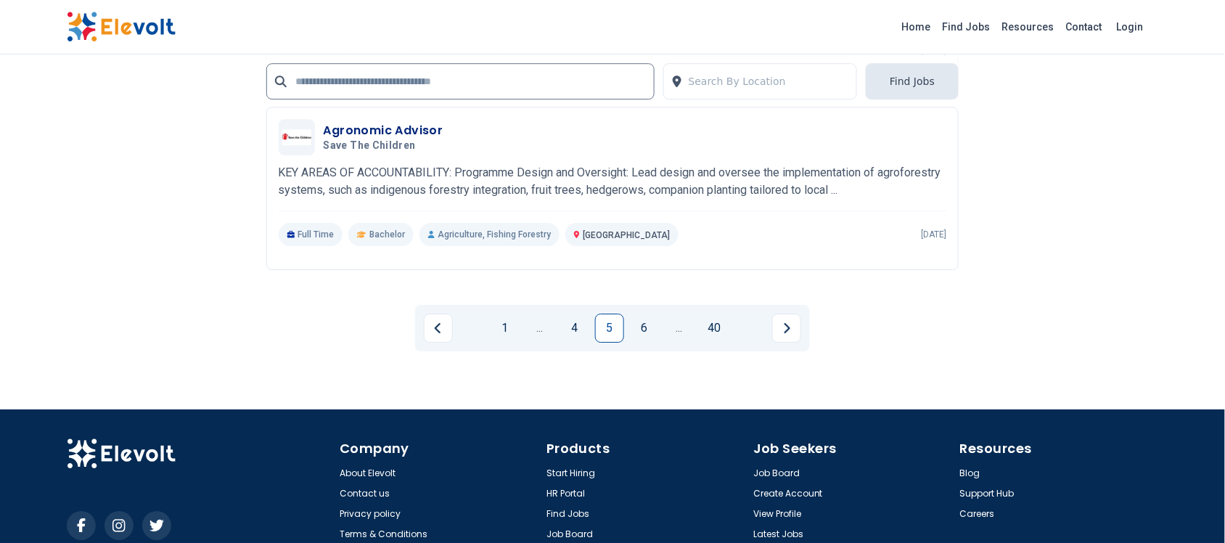
scroll to position [2902, 0]
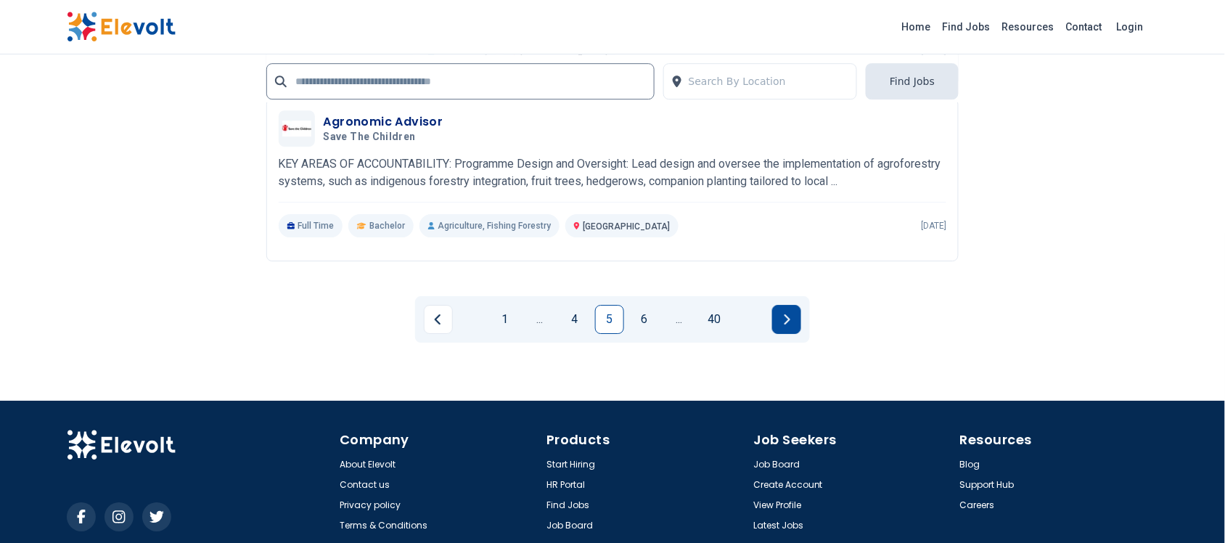
click at [776, 320] on button "Next page" at bounding box center [786, 319] width 29 height 29
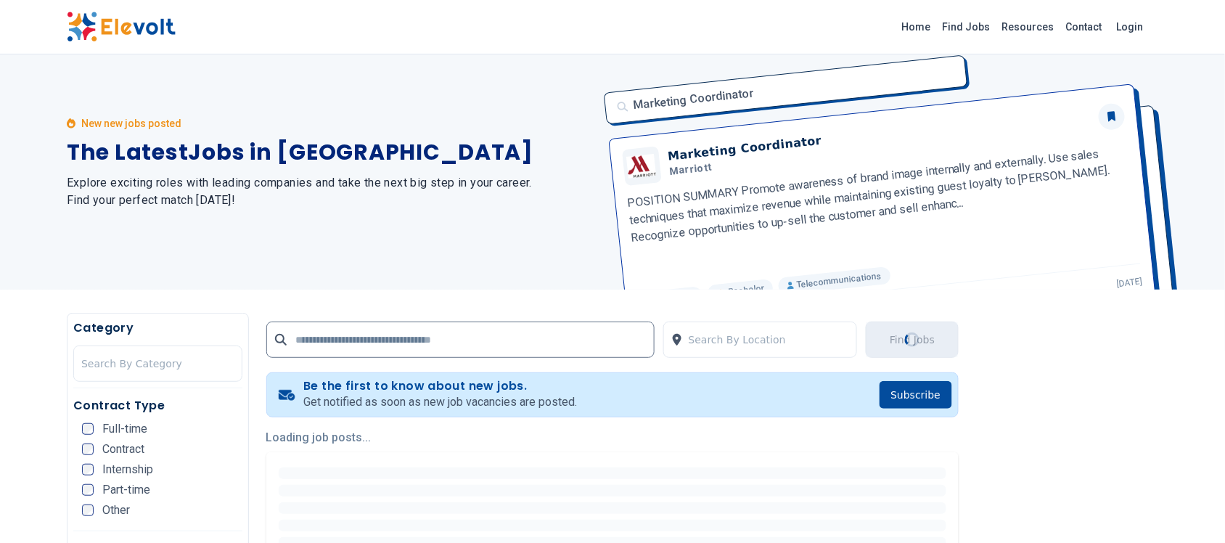
scroll to position [0, 0]
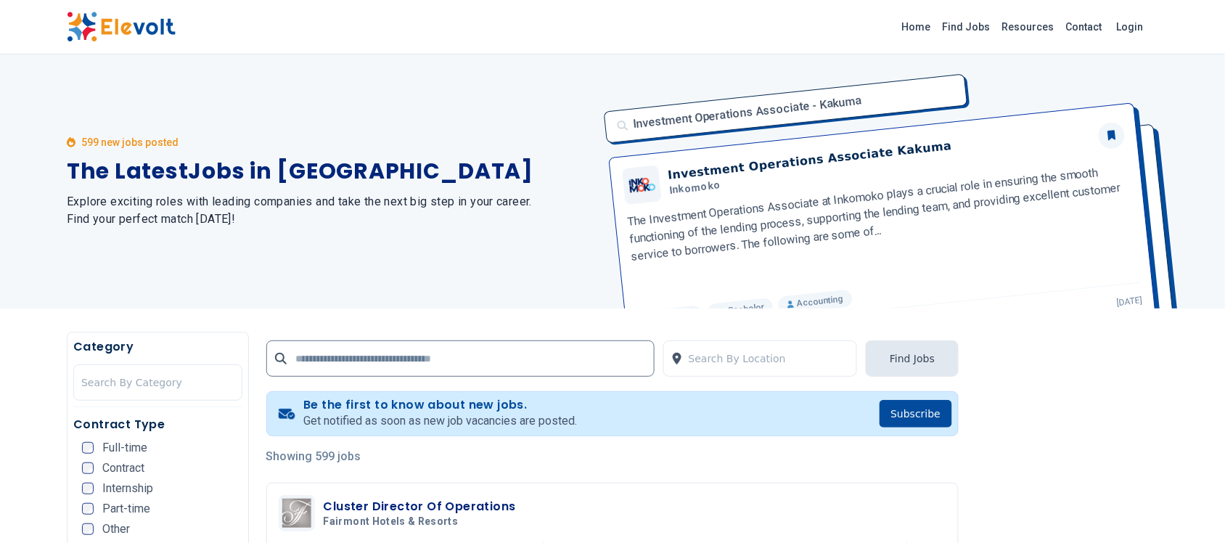
drag, startPoint x: 361, startPoint y: 318, endPoint x: 352, endPoint y: 346, distance: 29.8
click at [341, 334] on div "Search By Location Find Jobs" at bounding box center [612, 356] width 693 height 48
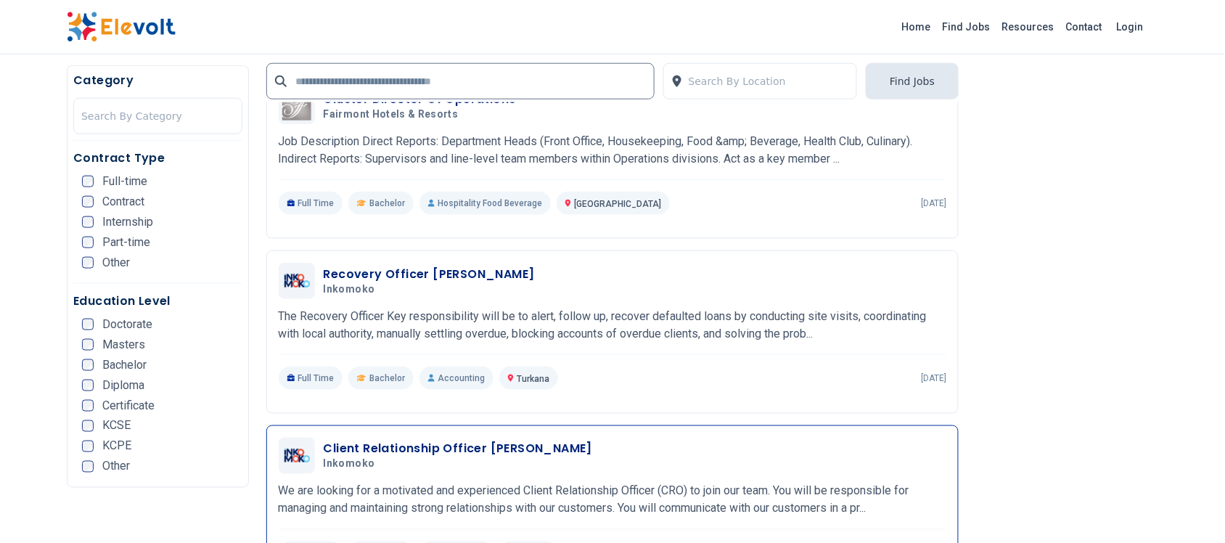
scroll to position [381, 0]
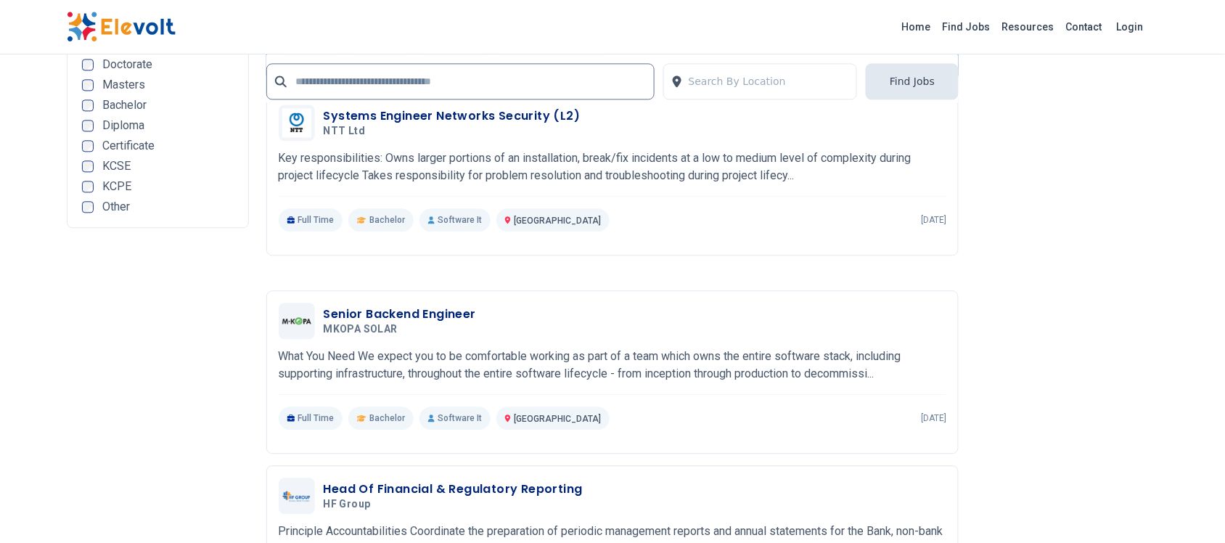
scroll to position [2653, 0]
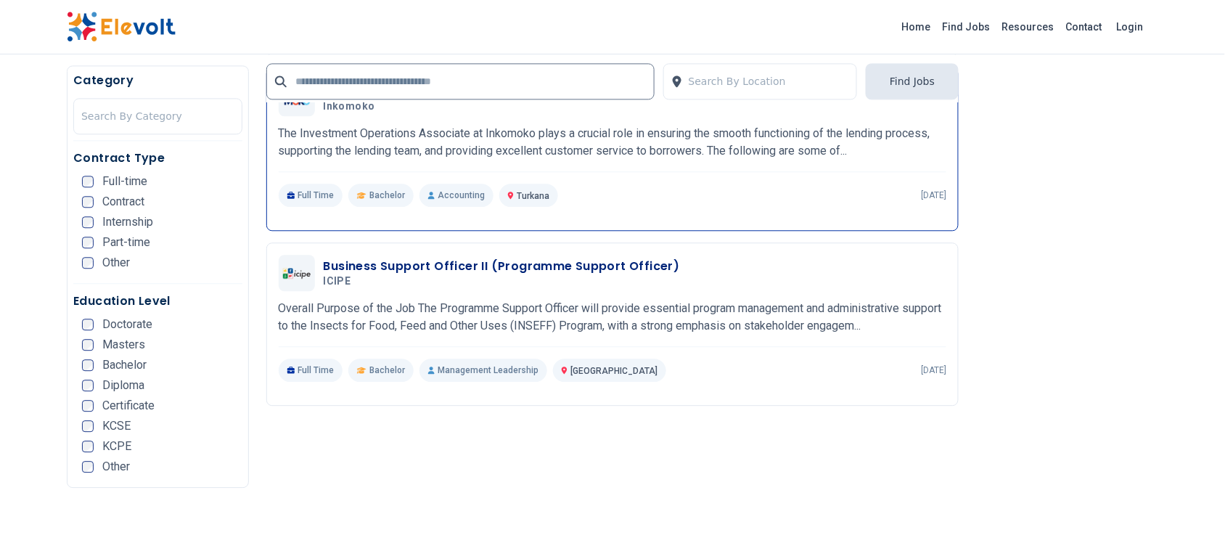
scroll to position [998, 0]
